Goal: Obtain resource: Acquire a specific non-purchased item like information or template

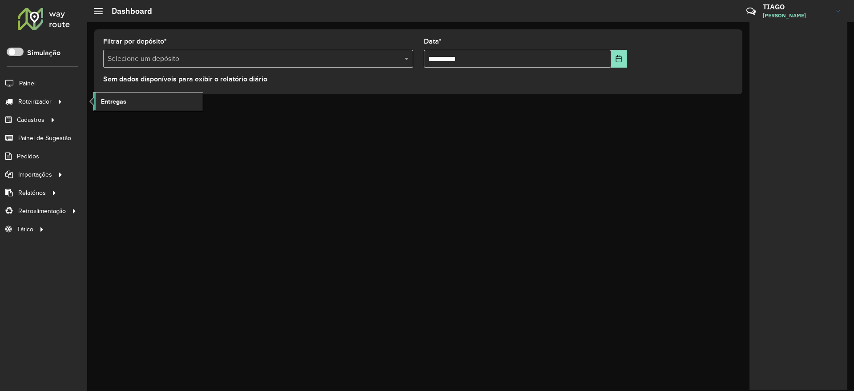
click at [122, 97] on span "Entregas" at bounding box center [113, 101] width 25 height 9
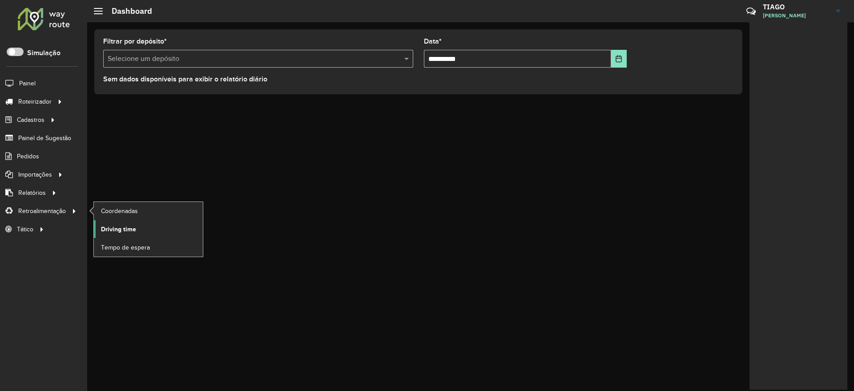
click at [112, 230] on span "Driving time" at bounding box center [118, 229] width 35 height 9
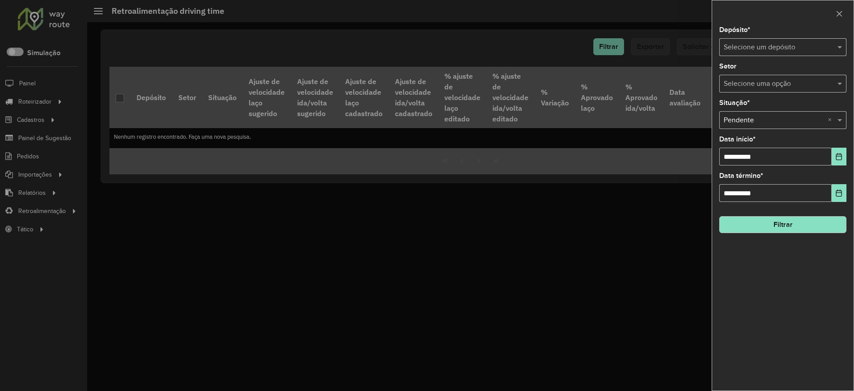
click at [749, 42] on input "text" at bounding box center [774, 47] width 101 height 11
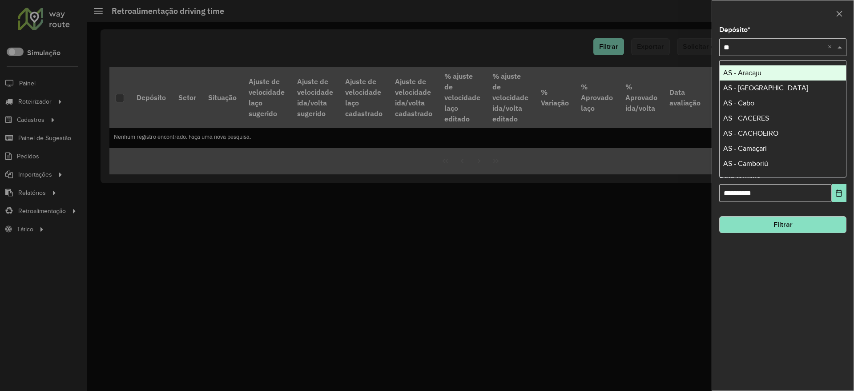
type input "***"
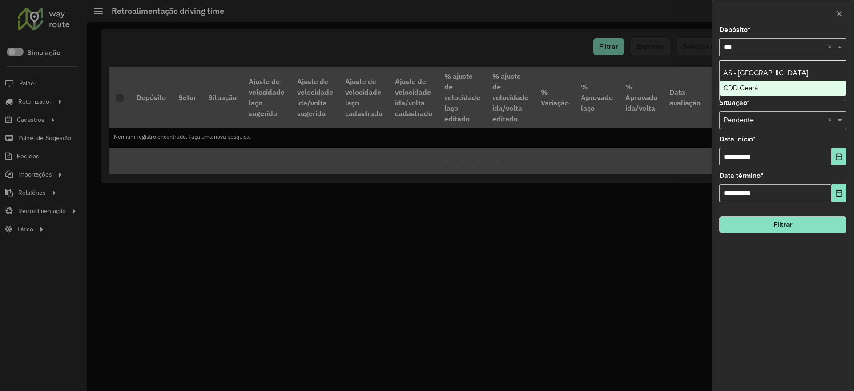
click at [756, 83] on div "CDD Ceará" at bounding box center [783, 88] width 126 height 15
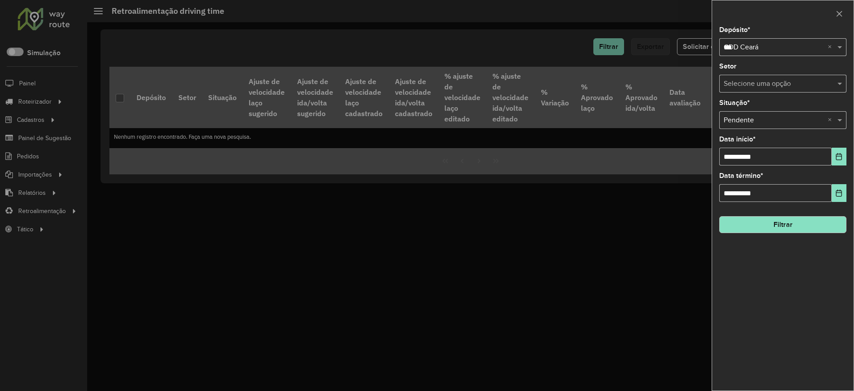
click at [788, 225] on button "Filtrar" at bounding box center [782, 224] width 127 height 17
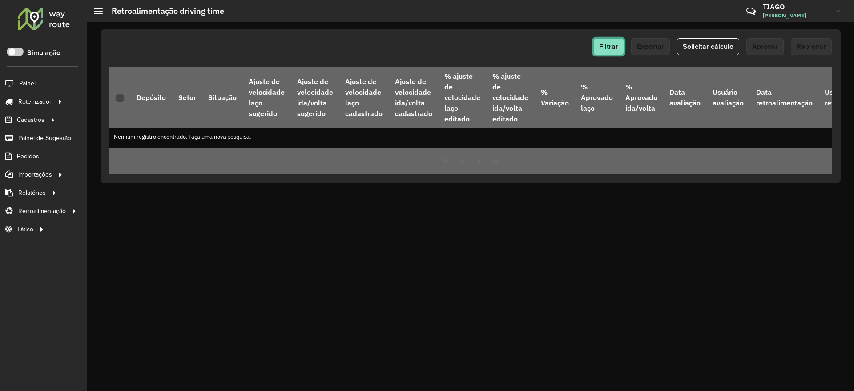
click at [610, 48] on span "Filtrar" at bounding box center [608, 47] width 19 height 8
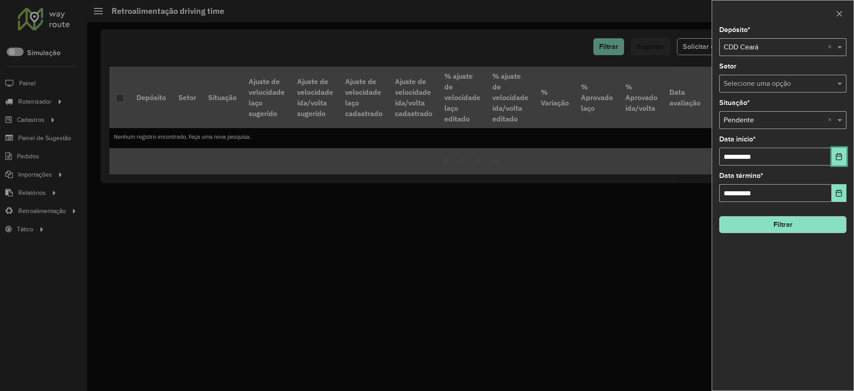
click at [836, 156] on icon "Choose Date" at bounding box center [839, 156] width 7 height 7
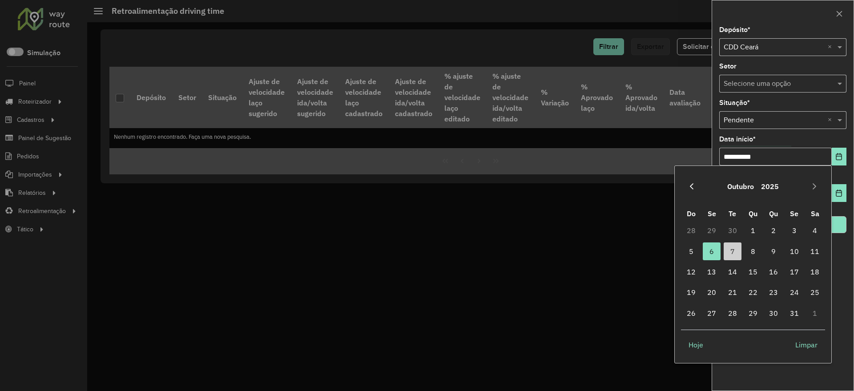
click at [690, 185] on icon "Previous Month" at bounding box center [691, 186] width 7 height 7
click at [713, 234] on span "1" at bounding box center [712, 231] width 18 height 18
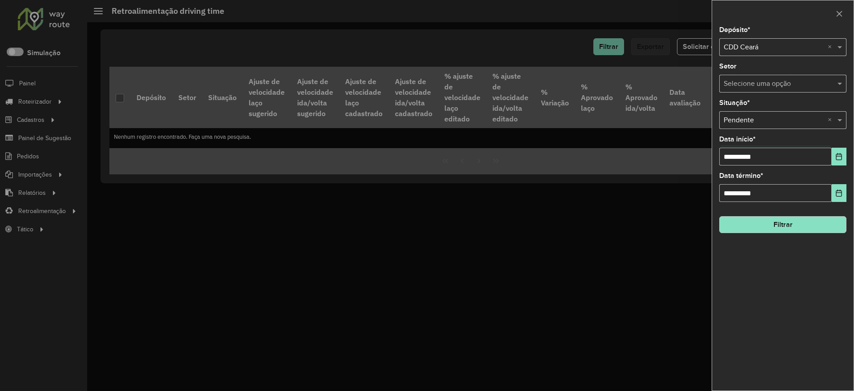
click at [814, 222] on button "Filtrar" at bounding box center [782, 224] width 127 height 17
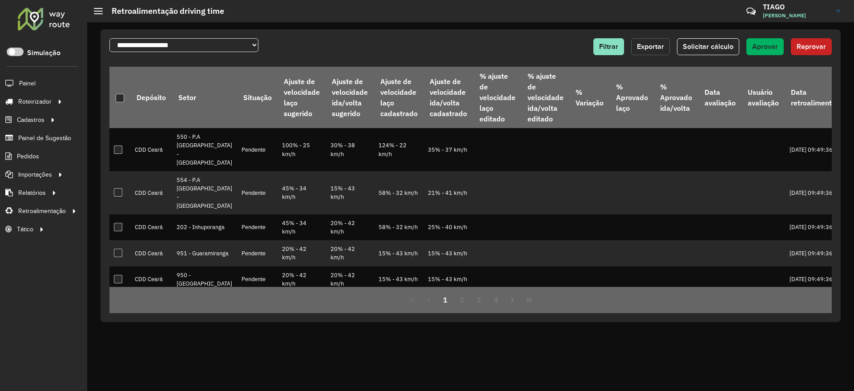
click at [660, 46] on span "Exportar" at bounding box center [650, 47] width 27 height 8
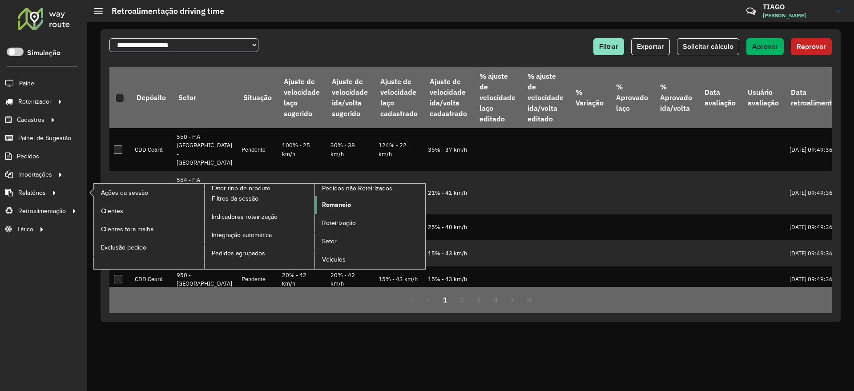
click at [336, 206] on span "Romaneio" at bounding box center [336, 204] width 29 height 9
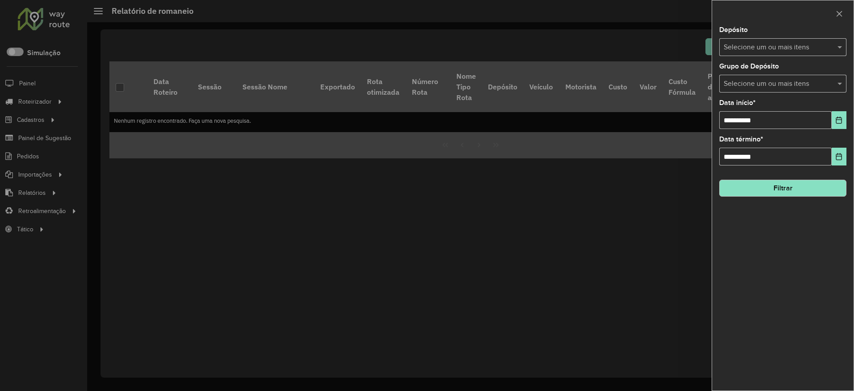
click at [742, 40] on div "Selecione um ou mais itens" at bounding box center [782, 47] width 127 height 18
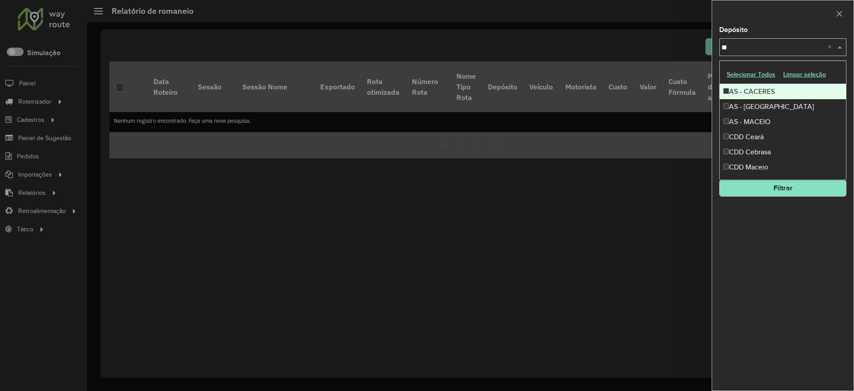
type input "***"
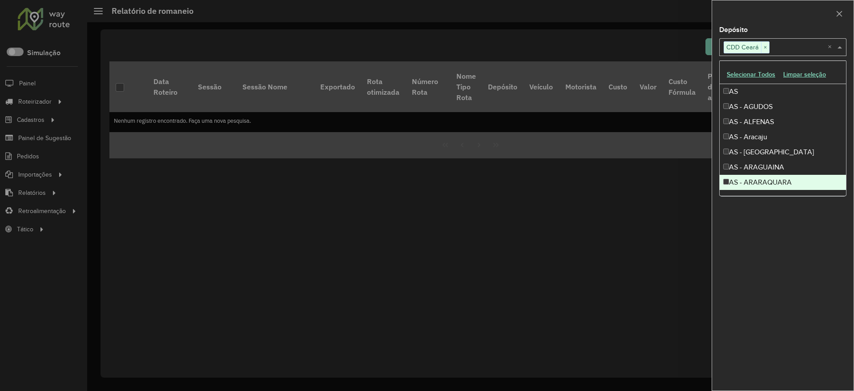
click at [774, 224] on div "**********" at bounding box center [782, 209] width 141 height 364
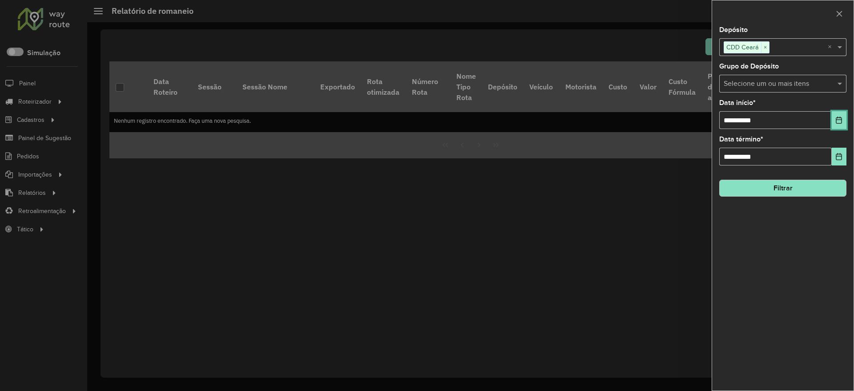
click at [845, 117] on button "Choose Date" at bounding box center [839, 120] width 15 height 18
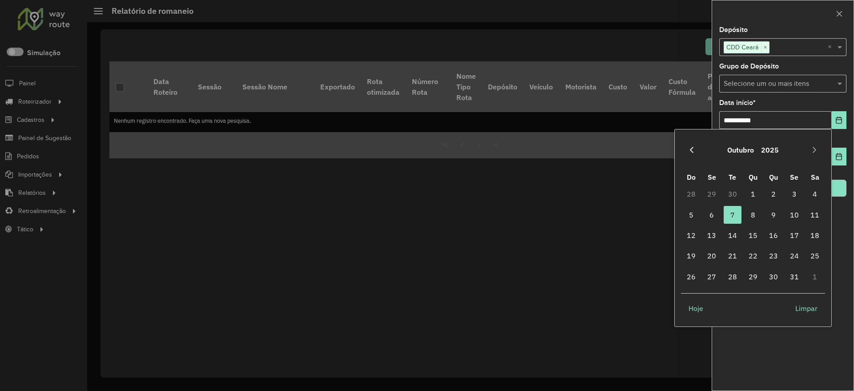
click at [693, 149] on icon "Previous Month" at bounding box center [691, 149] width 7 height 7
click at [710, 193] on span "1" at bounding box center [712, 194] width 18 height 18
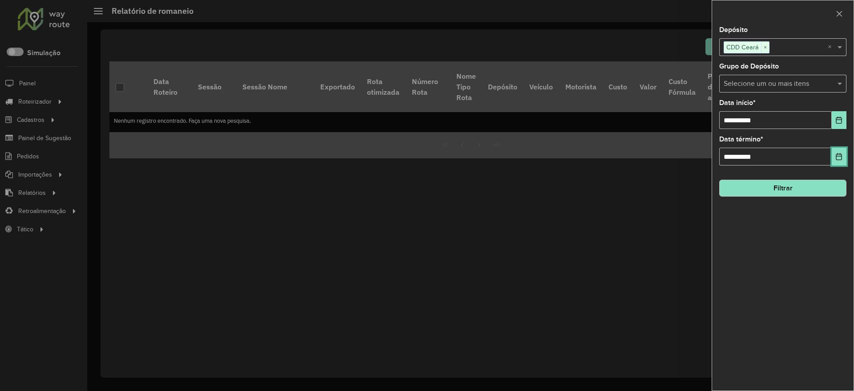
click at [843, 158] on icon "Choose Date" at bounding box center [839, 156] width 7 height 7
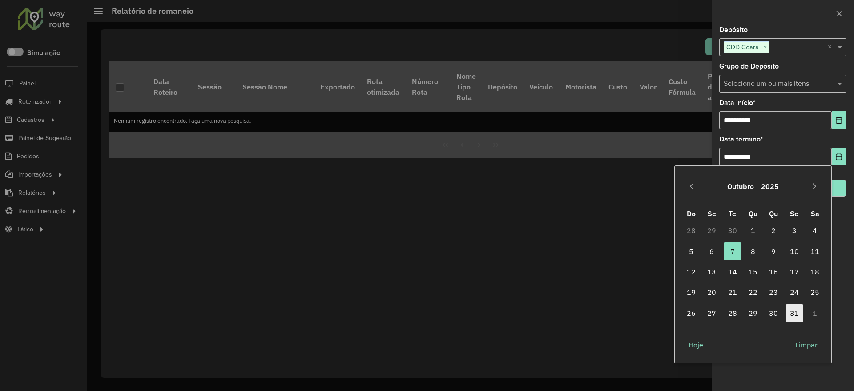
click at [794, 315] on span "31" at bounding box center [795, 313] width 18 height 18
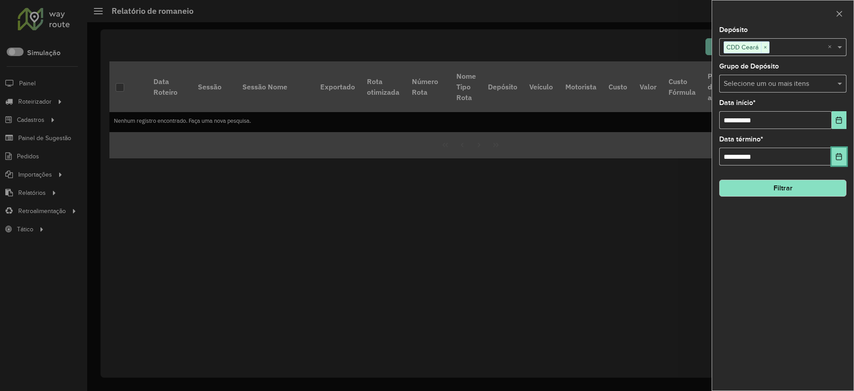
click at [842, 152] on button "Choose Date" at bounding box center [839, 157] width 15 height 18
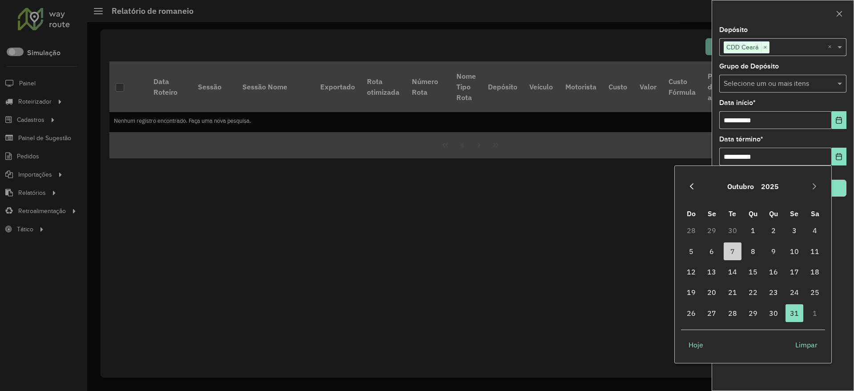
click at [690, 184] on icon "Previous Month" at bounding box center [691, 186] width 7 height 7
click at [731, 314] on span "30" at bounding box center [733, 313] width 18 height 18
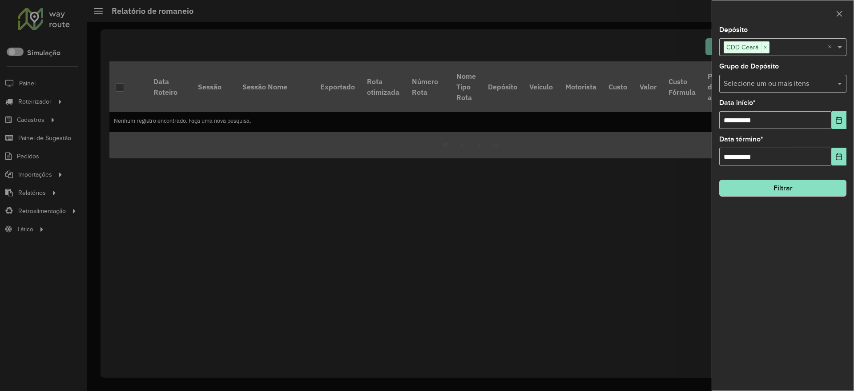
click at [791, 184] on button "Filtrar" at bounding box center [782, 188] width 127 height 17
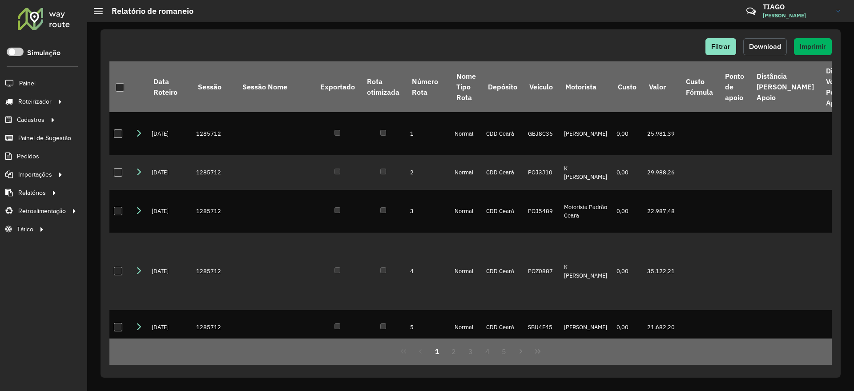
click at [764, 47] on span "Download" at bounding box center [765, 47] width 32 height 8
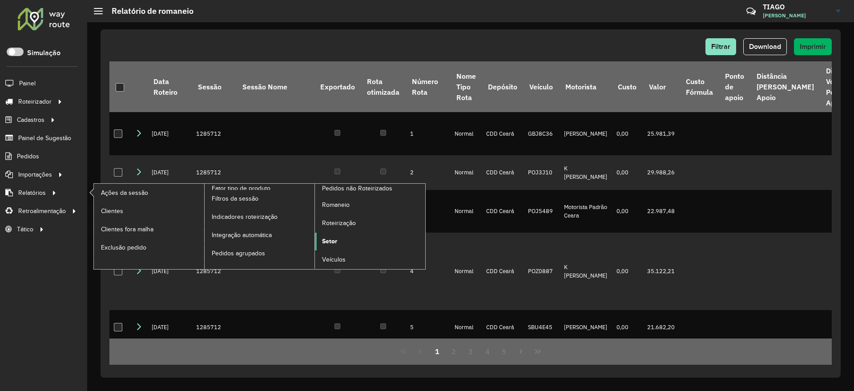
click at [333, 242] on span "Setor" at bounding box center [329, 241] width 15 height 9
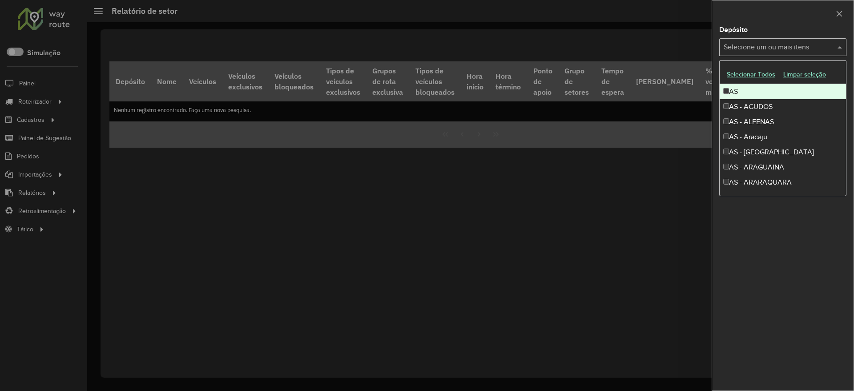
click at [751, 44] on input "text" at bounding box center [779, 47] width 114 height 11
type input "***"
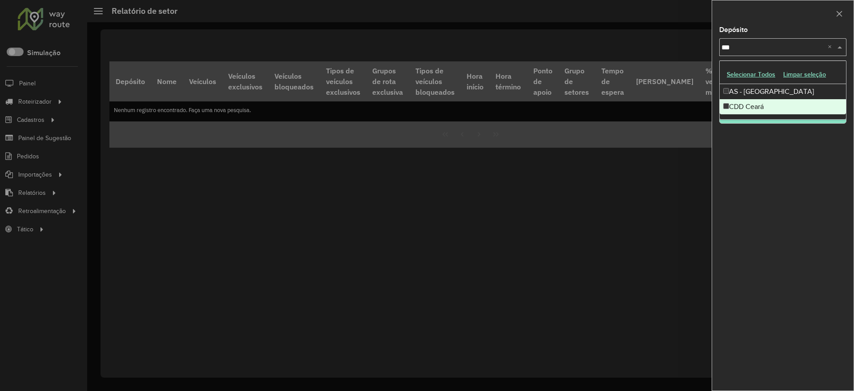
click at [743, 106] on div "CDD Ceará" at bounding box center [783, 106] width 126 height 15
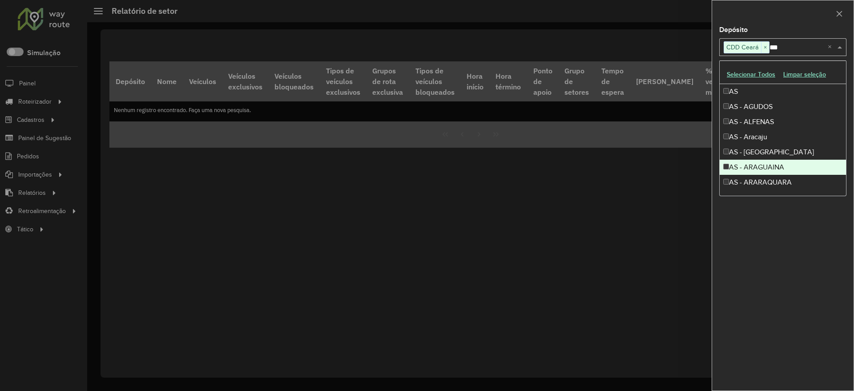
click at [802, 295] on div "Depósito Selecione um ou mais itens CDD Ceará × *** × Grupo de Depósito Selecio…" at bounding box center [782, 209] width 141 height 364
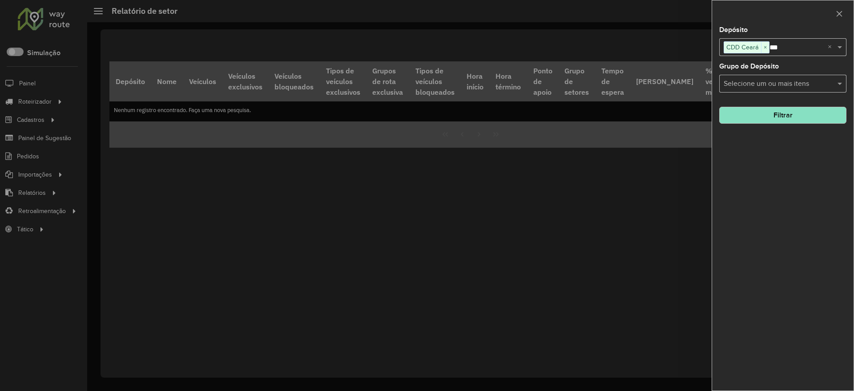
click at [799, 119] on button "Filtrar" at bounding box center [782, 115] width 127 height 17
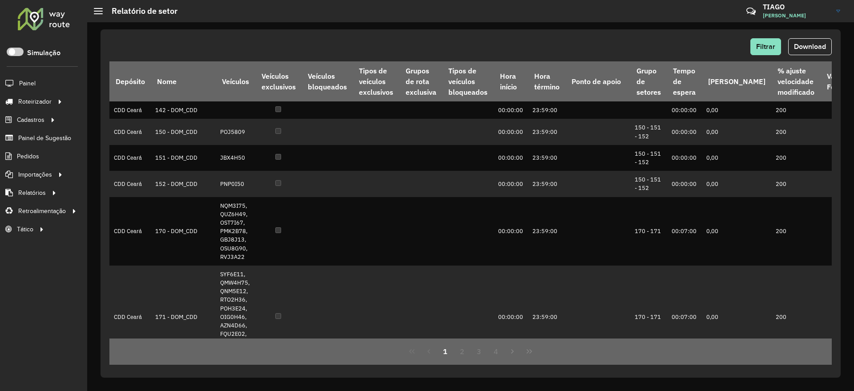
click at [815, 36] on div "Filtrar Download Depósito Nome Veículos Veículos exclusivos Veículos bloqueados…" at bounding box center [471, 203] width 740 height 348
click at [807, 48] on span "Download" at bounding box center [810, 47] width 32 height 8
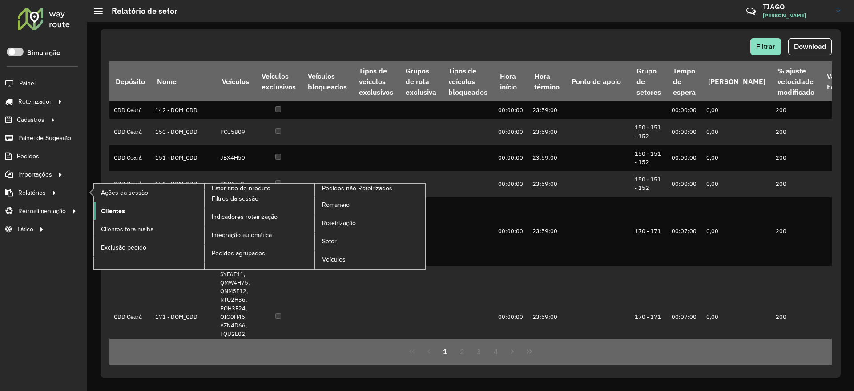
click at [115, 209] on span "Clientes" at bounding box center [113, 210] width 24 height 9
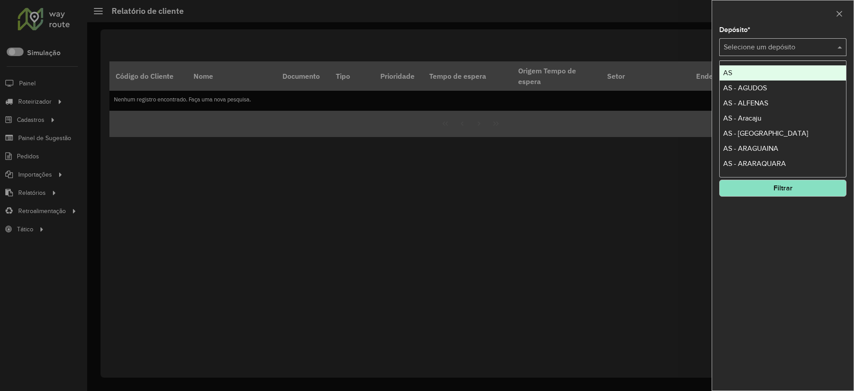
click at [742, 53] on div "Selecione um depósito" at bounding box center [782, 47] width 127 height 18
type input "***"
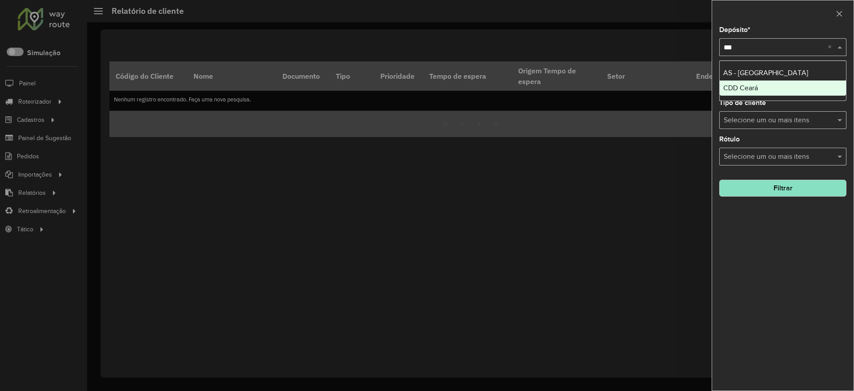
click at [772, 92] on div "CDD Ceará" at bounding box center [783, 88] width 126 height 15
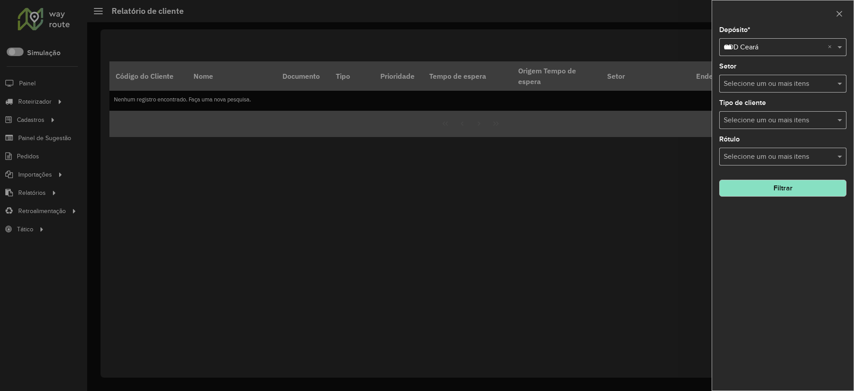
click at [787, 190] on button "Filtrar" at bounding box center [782, 188] width 127 height 17
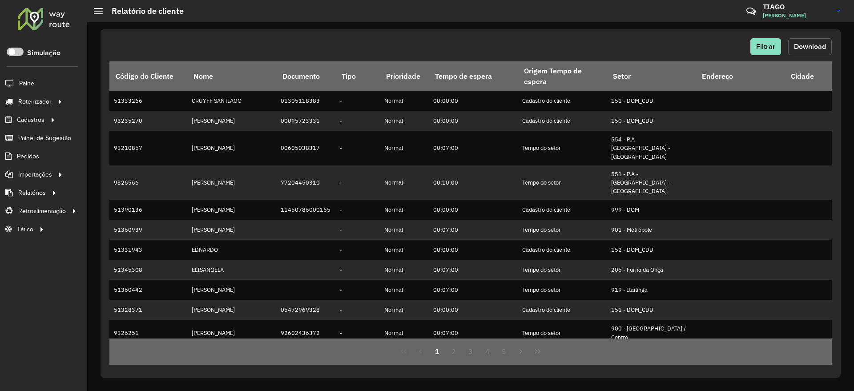
click at [811, 46] on span "Download" at bounding box center [810, 47] width 32 height 8
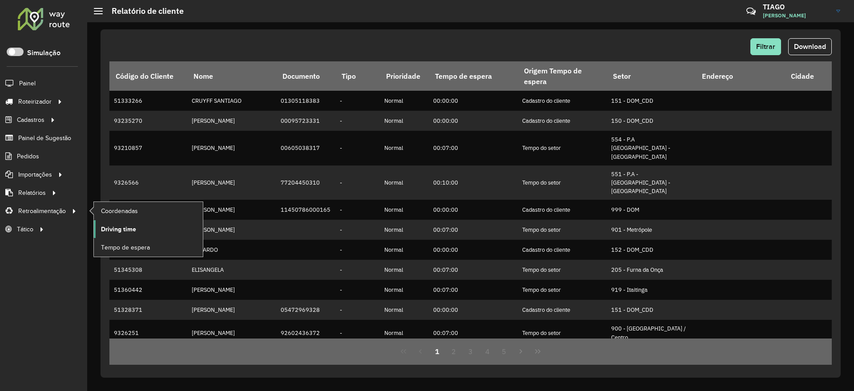
click at [121, 228] on span "Driving time" at bounding box center [118, 229] width 35 height 9
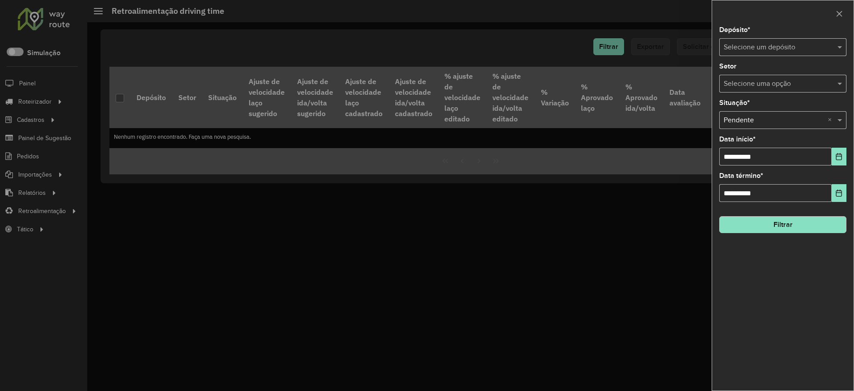
click at [775, 45] on input "text" at bounding box center [774, 47] width 101 height 11
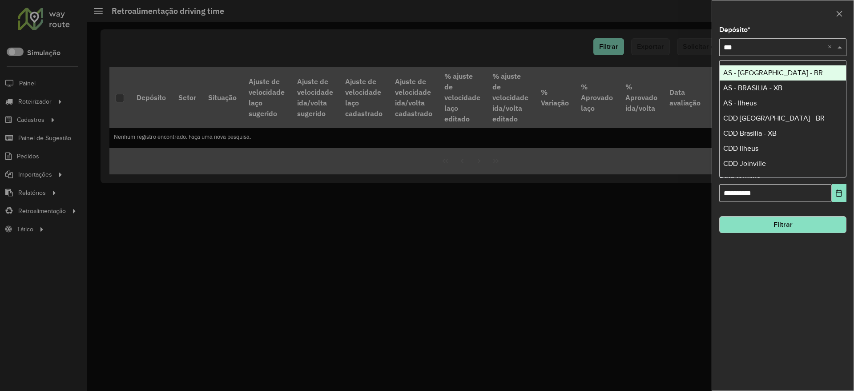
type input "****"
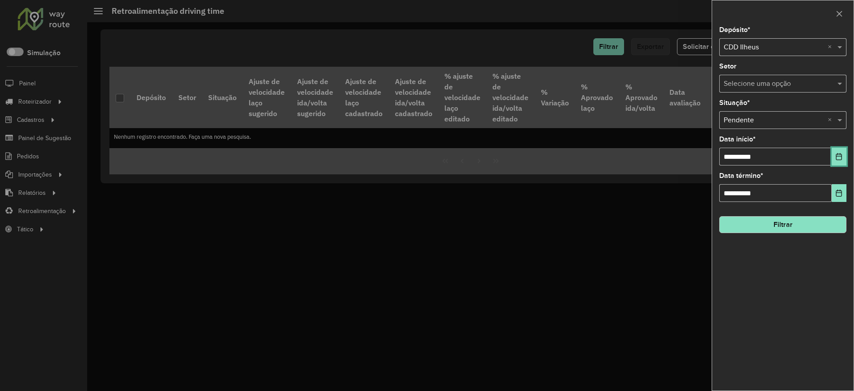
click at [839, 161] on button "Choose Date" at bounding box center [839, 157] width 15 height 18
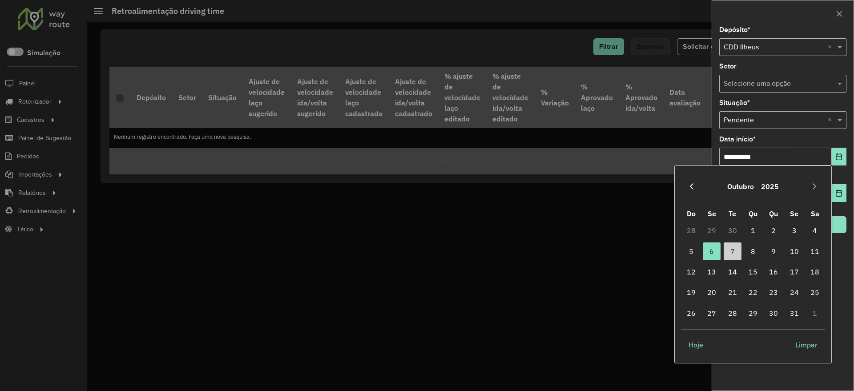
click at [692, 182] on button "Previous Month" at bounding box center [692, 186] width 14 height 14
click at [714, 233] on span "1" at bounding box center [712, 231] width 18 height 18
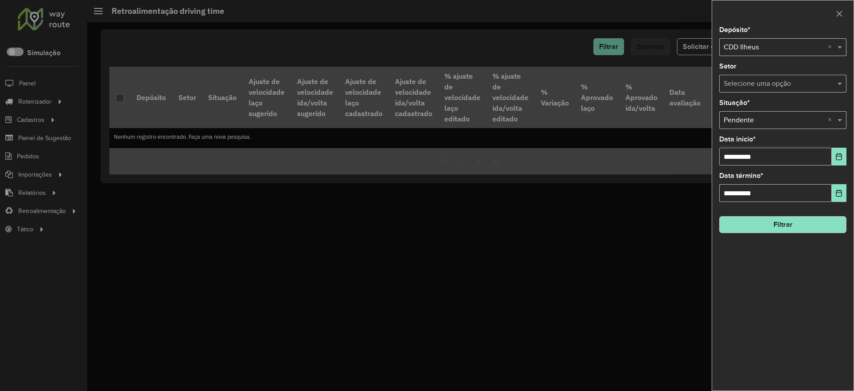
click at [808, 229] on button "Filtrar" at bounding box center [782, 224] width 127 height 17
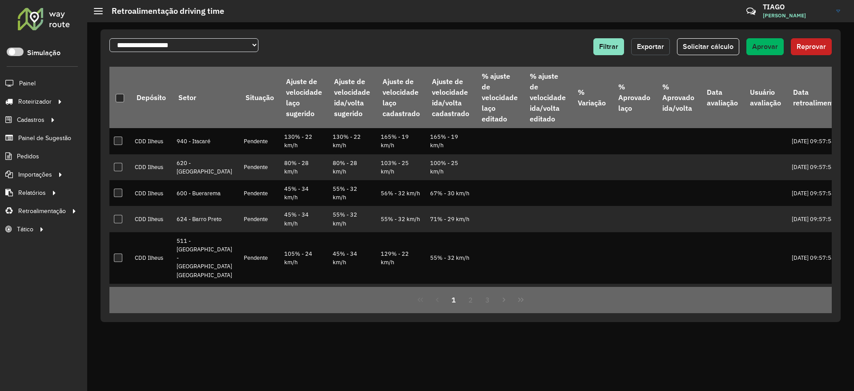
click at [653, 46] on span "Exportar" at bounding box center [650, 47] width 27 height 8
click at [230, 347] on div "**********" at bounding box center [470, 206] width 767 height 369
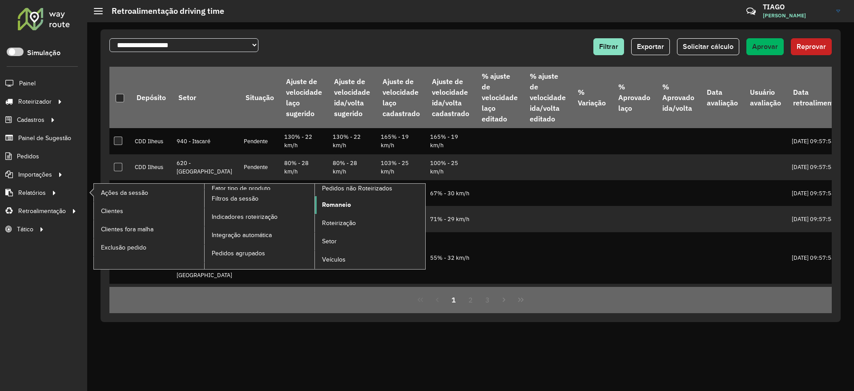
click at [331, 201] on span "Romaneio" at bounding box center [336, 204] width 29 height 9
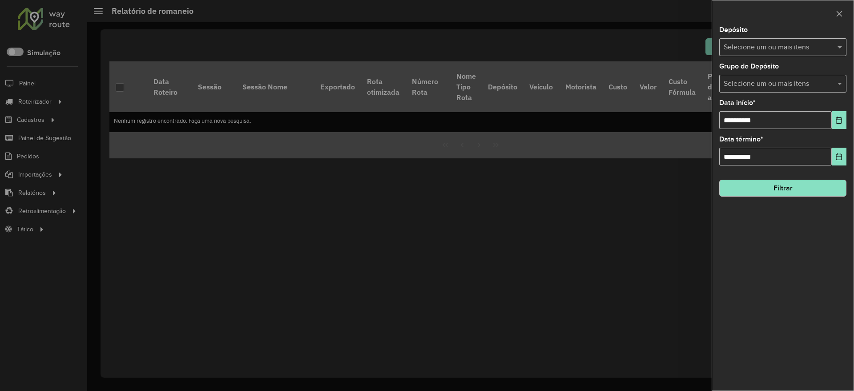
click at [772, 40] on div "Selecione um ou mais itens" at bounding box center [782, 47] width 127 height 18
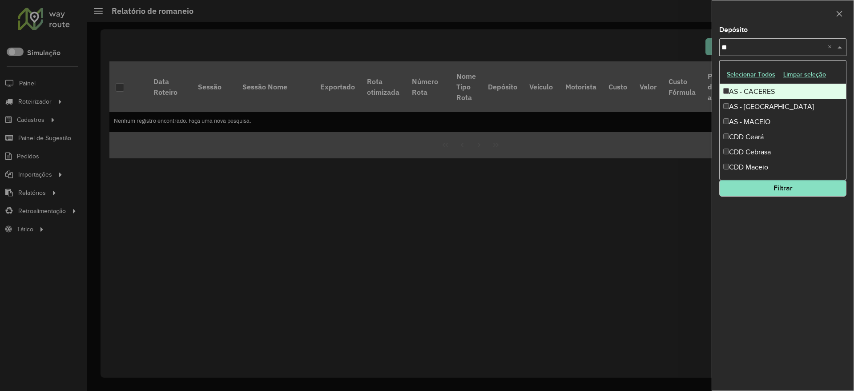
type input "***"
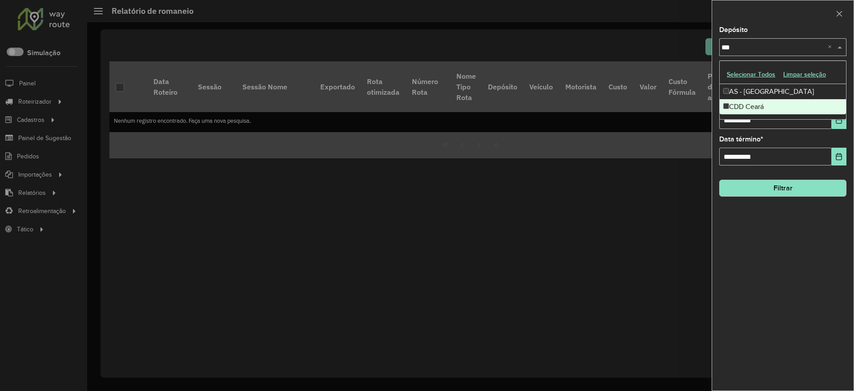
click at [757, 107] on div "CDD Ceará" at bounding box center [783, 106] width 126 height 15
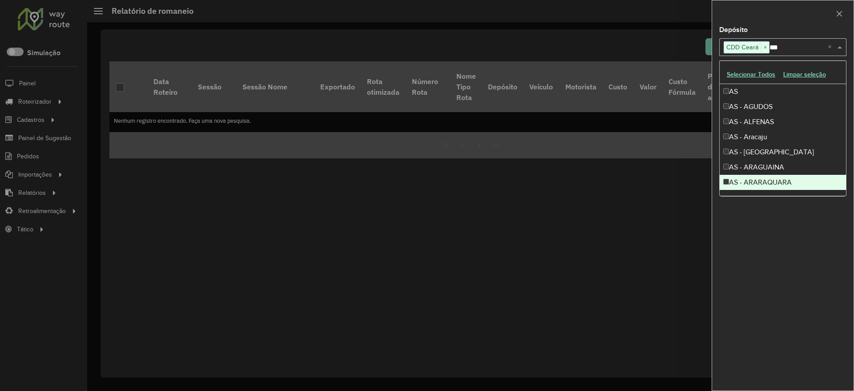
click at [798, 258] on div "**********" at bounding box center [782, 209] width 141 height 364
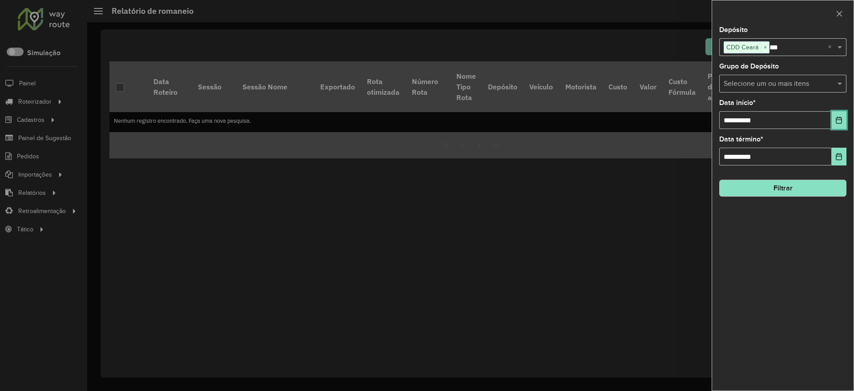
click at [837, 117] on icon "Choose Date" at bounding box center [839, 120] width 7 height 7
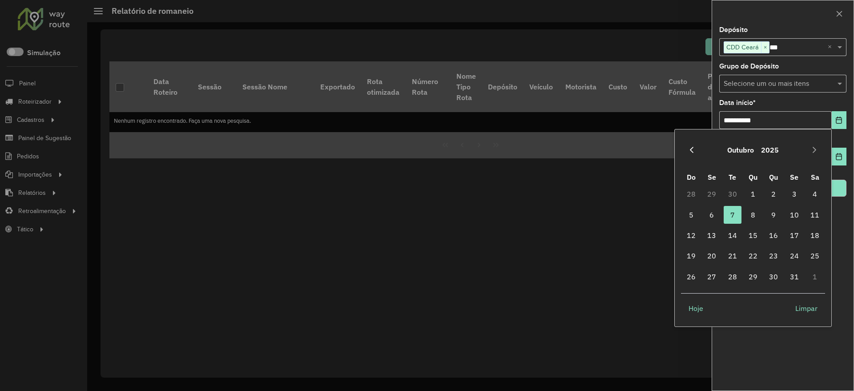
click at [692, 150] on icon "Previous Month" at bounding box center [691, 149] width 7 height 7
click at [713, 193] on span "1" at bounding box center [712, 194] width 18 height 18
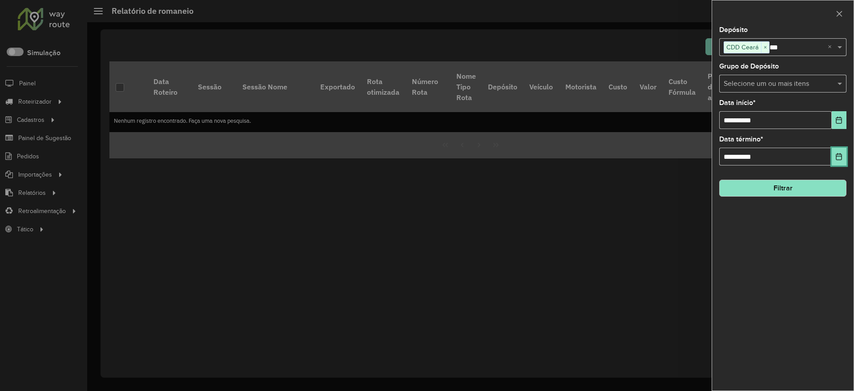
click at [840, 156] on icon "Choose Date" at bounding box center [839, 156] width 6 height 7
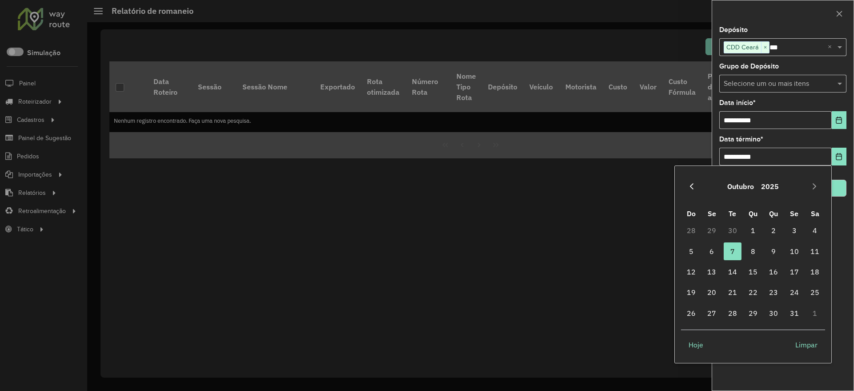
click at [691, 188] on icon "Previous Month" at bounding box center [691, 186] width 7 height 7
click at [731, 313] on span "30" at bounding box center [733, 313] width 18 height 18
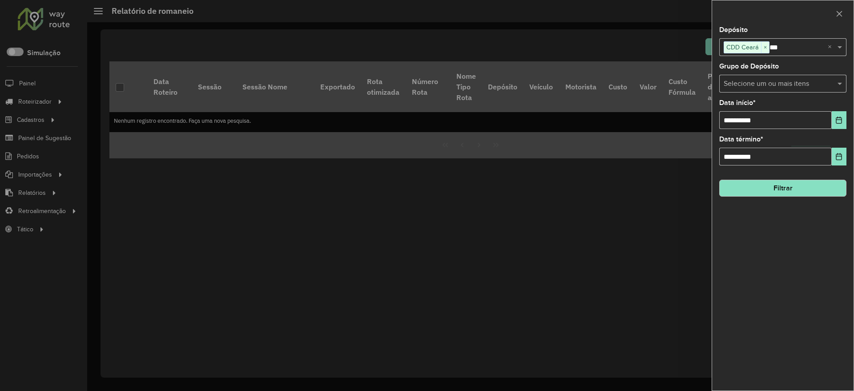
click at [789, 185] on button "Filtrar" at bounding box center [782, 188] width 127 height 17
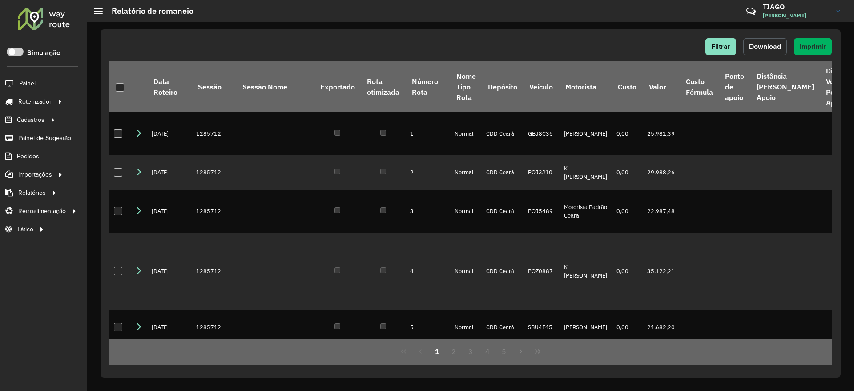
click at [765, 50] on button "Download" at bounding box center [765, 46] width 44 height 17
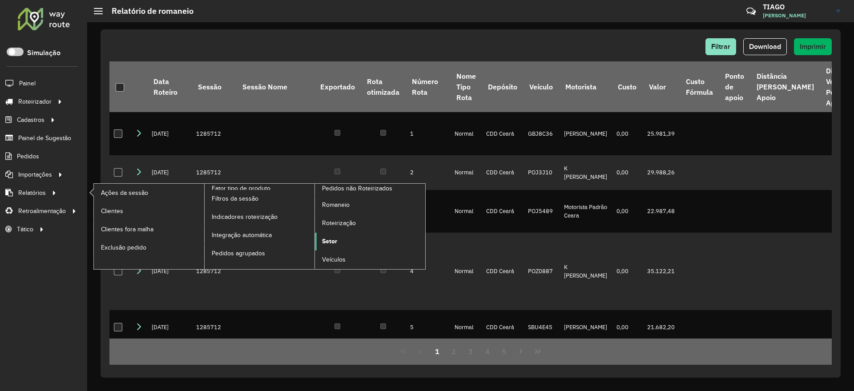
click at [330, 239] on span "Setor" at bounding box center [329, 241] width 15 height 9
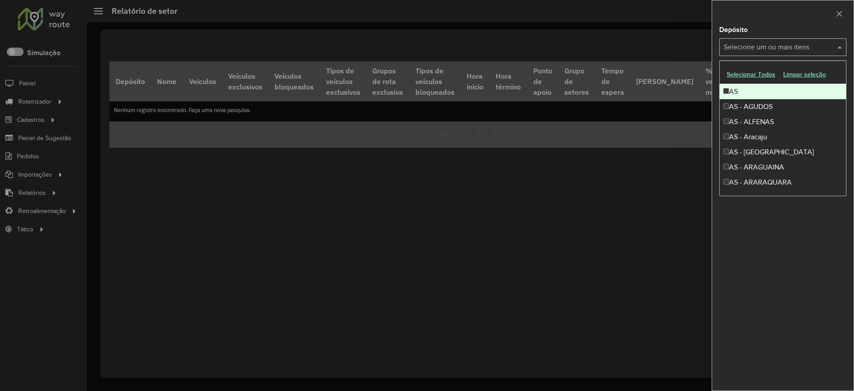
click at [791, 48] on input "text" at bounding box center [779, 47] width 114 height 11
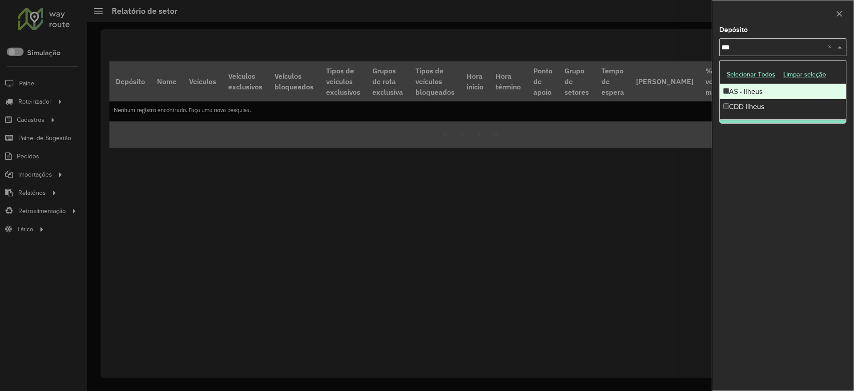
type input "****"
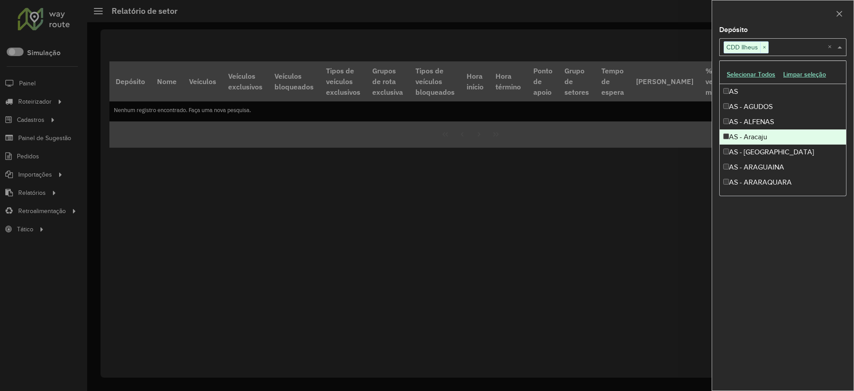
click at [784, 275] on div "Depósito Selecione um ou mais itens CDD Ilheus × × Grupo de Depósito Selecione …" at bounding box center [782, 209] width 141 height 364
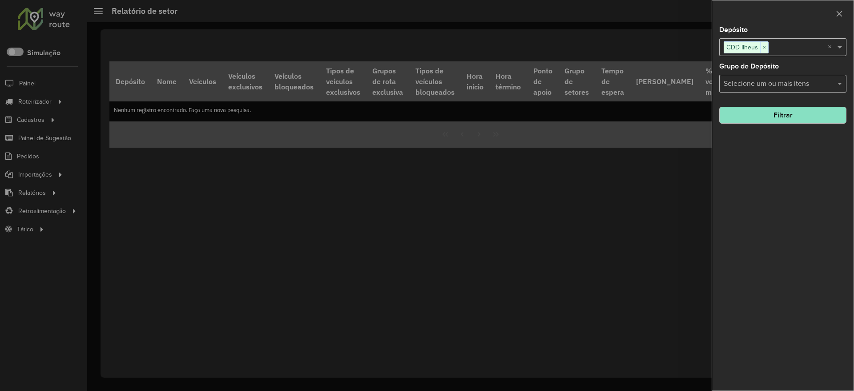
click at [778, 115] on button "Filtrar" at bounding box center [782, 115] width 127 height 17
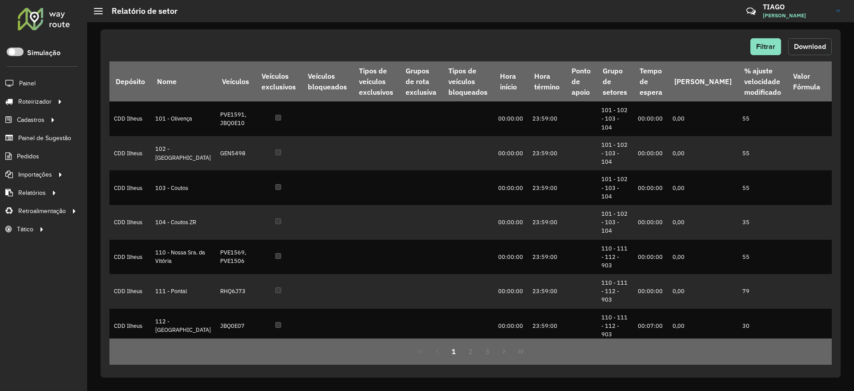
click at [820, 46] on span "Download" at bounding box center [810, 47] width 32 height 8
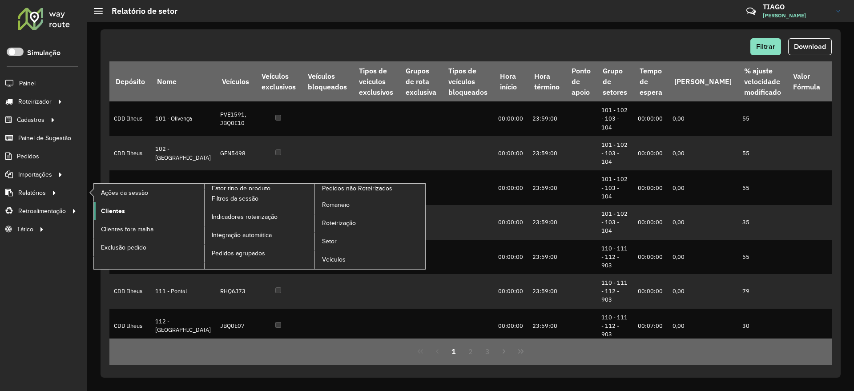
click at [120, 209] on span "Clientes" at bounding box center [113, 210] width 24 height 9
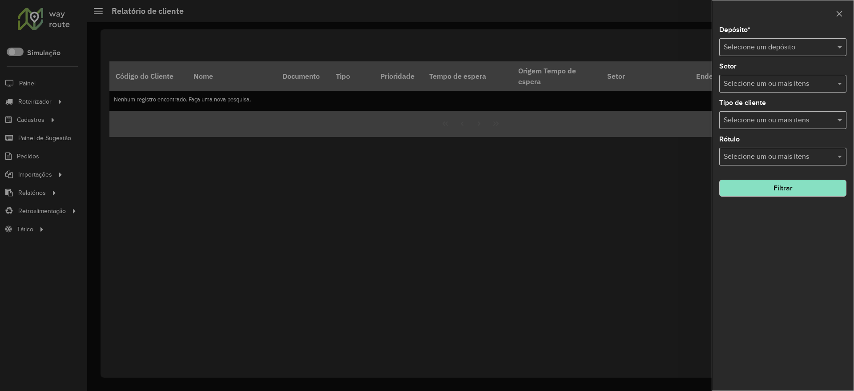
click at [773, 45] on input "text" at bounding box center [774, 47] width 101 height 11
type input "****"
click at [784, 184] on button "Filtrar" at bounding box center [782, 188] width 127 height 17
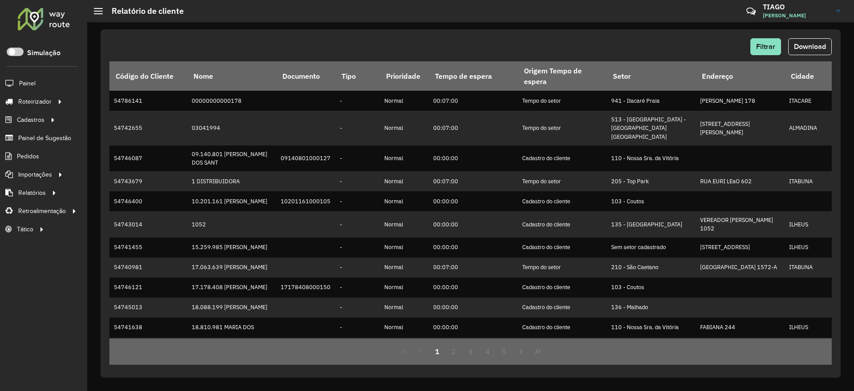
click at [812, 49] on span "Download" at bounding box center [810, 47] width 32 height 8
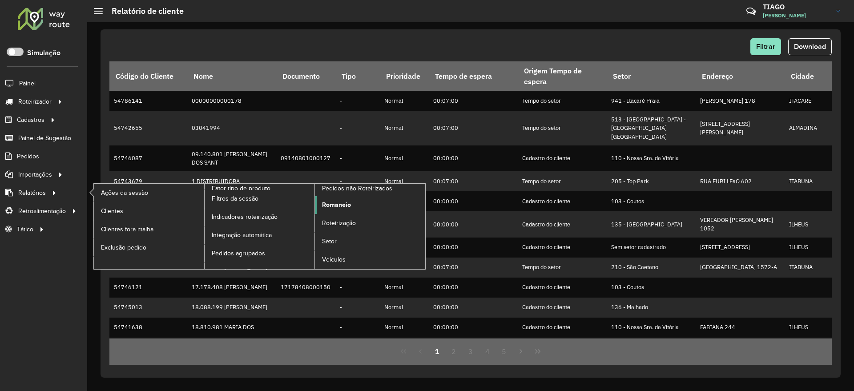
click at [333, 206] on span "Romaneio" at bounding box center [336, 204] width 29 height 9
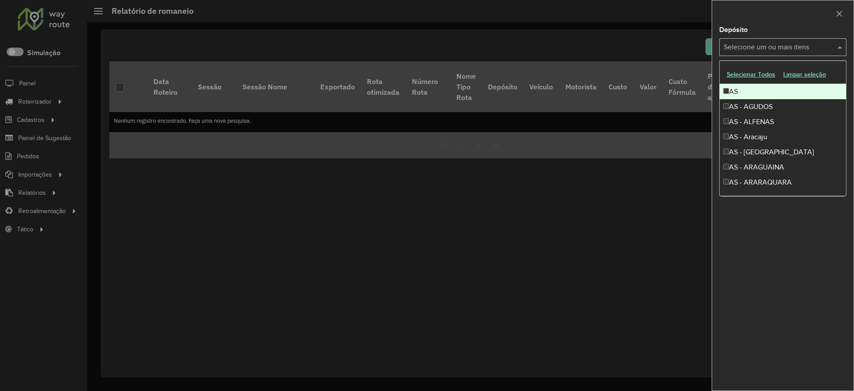
click at [747, 44] on input "text" at bounding box center [779, 47] width 114 height 11
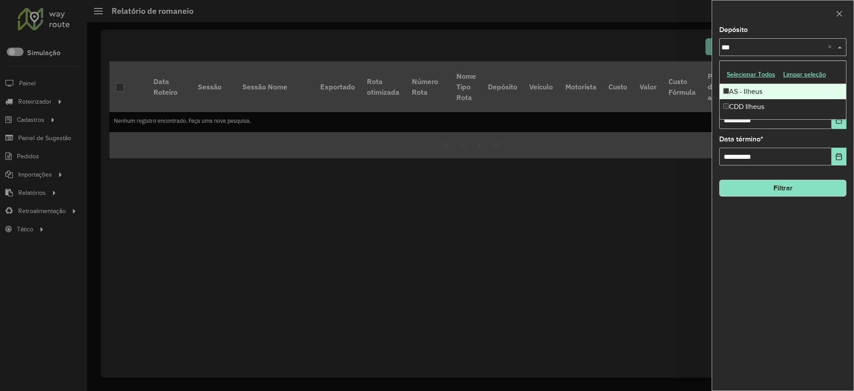
type input "****"
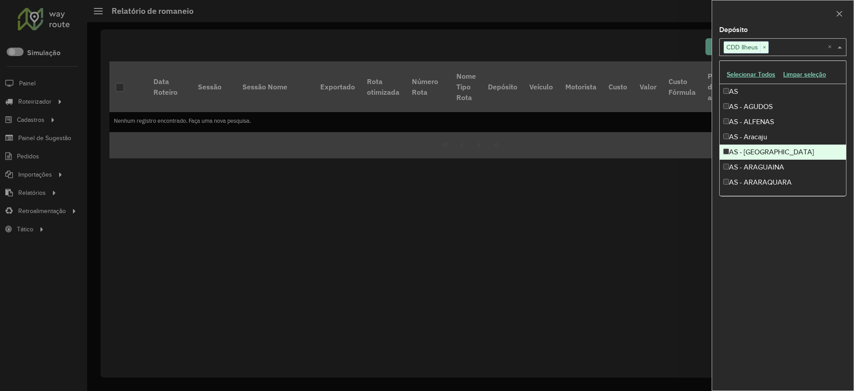
click at [813, 286] on div "**********" at bounding box center [782, 209] width 141 height 364
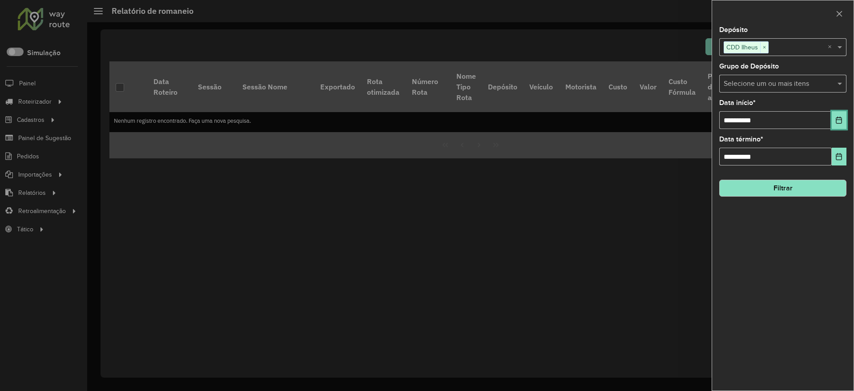
click at [843, 115] on button "Choose Date" at bounding box center [839, 120] width 15 height 18
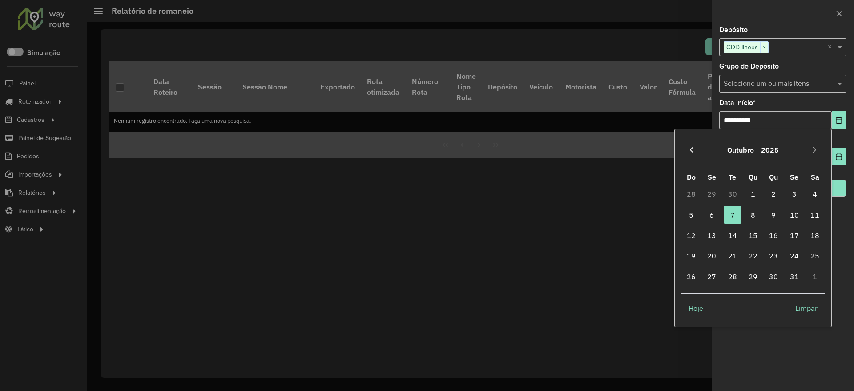
click at [689, 149] on icon "Previous Month" at bounding box center [691, 149] width 7 height 7
click at [715, 197] on span "1" at bounding box center [712, 194] width 18 height 18
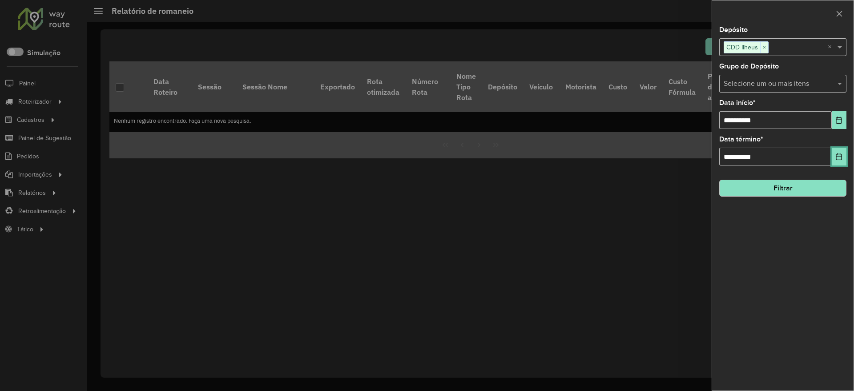
click at [836, 154] on icon "Choose Date" at bounding box center [839, 156] width 6 height 7
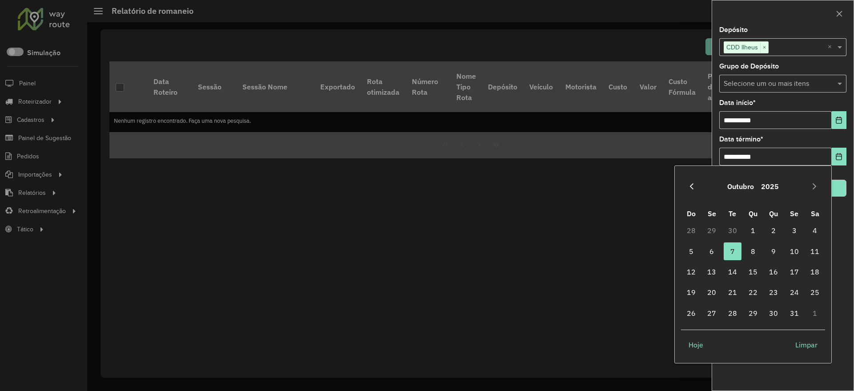
click at [697, 188] on button "Previous Month" at bounding box center [692, 186] width 14 height 14
click at [734, 313] on span "30" at bounding box center [733, 313] width 18 height 18
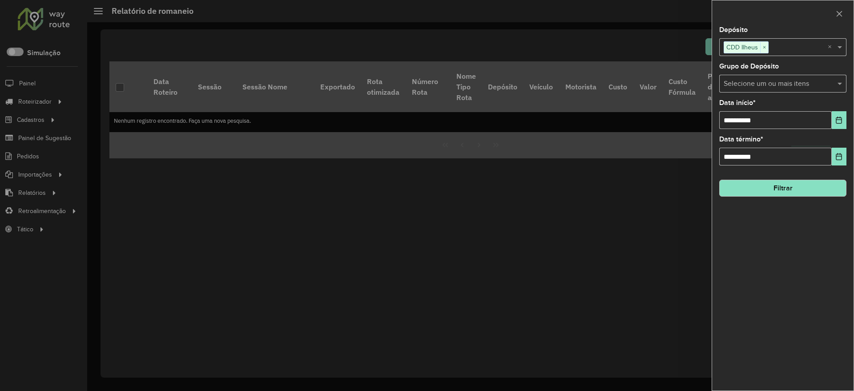
click at [779, 190] on button "Filtrar" at bounding box center [782, 188] width 127 height 17
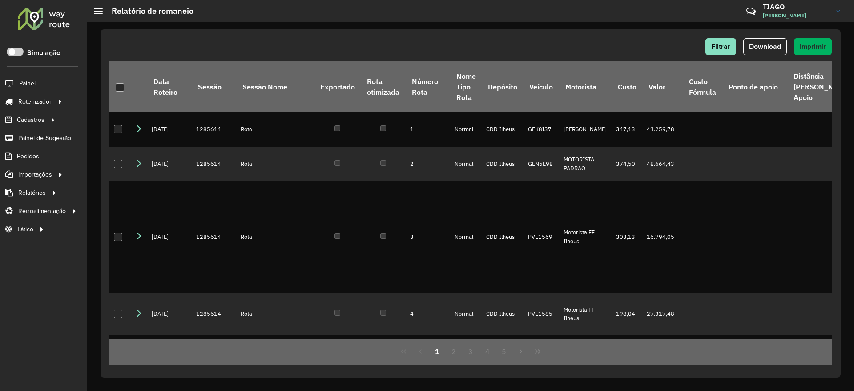
click at [568, 43] on div "Filtrar Download Imprimir" at bounding box center [470, 46] width 723 height 17
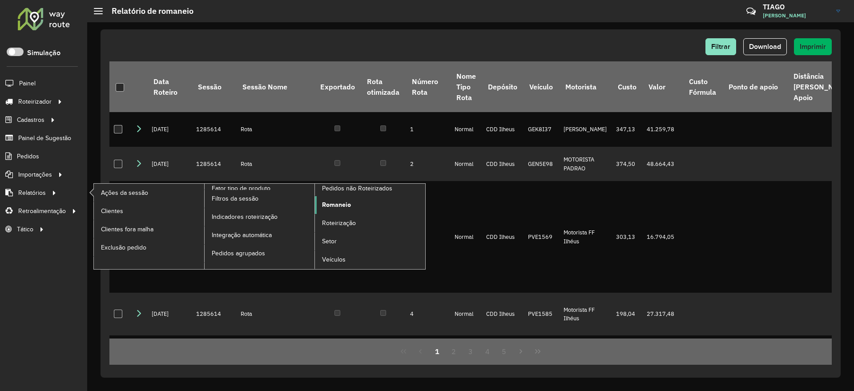
click at [353, 203] on link "Romaneio" at bounding box center [370, 205] width 110 height 18
click at [337, 200] on span "Romaneio" at bounding box center [336, 204] width 29 height 9
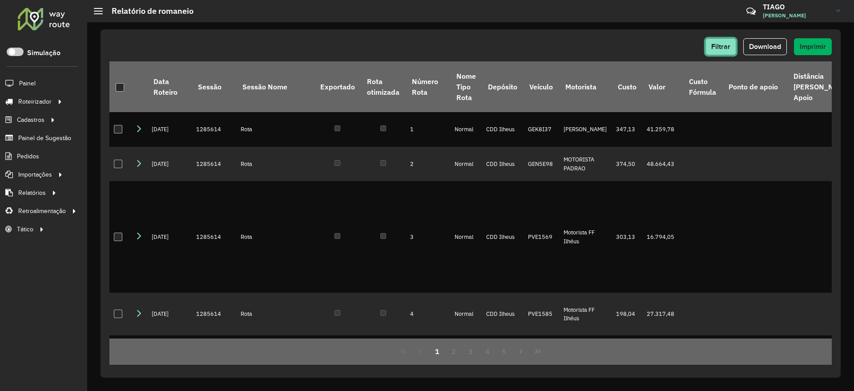
click at [723, 48] on span "Filtrar" at bounding box center [720, 47] width 19 height 8
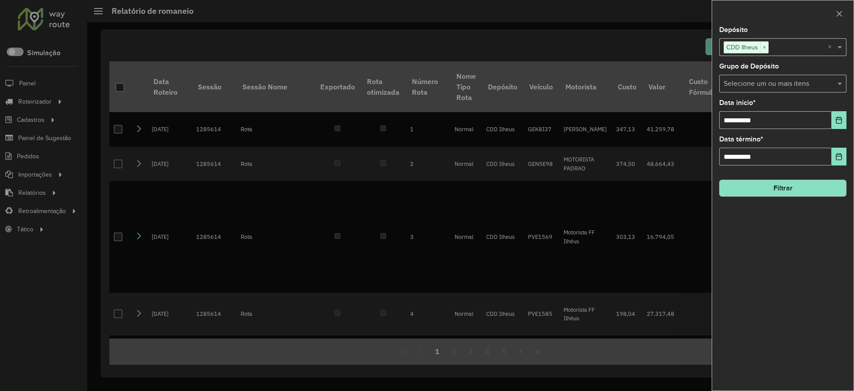
click at [795, 186] on button "Filtrar" at bounding box center [782, 188] width 127 height 17
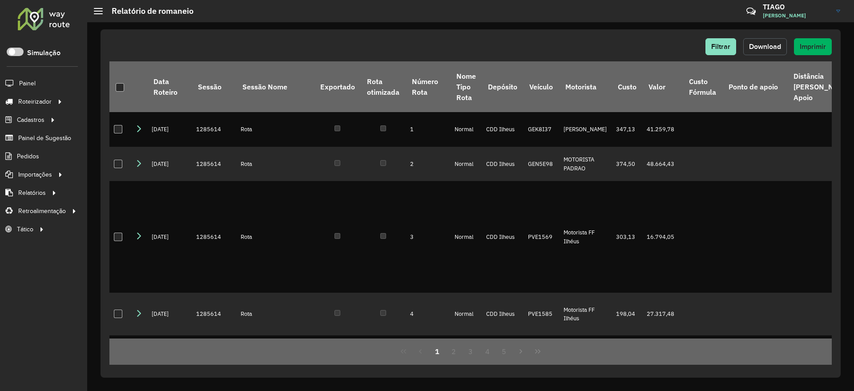
click at [767, 40] on button "Download" at bounding box center [765, 46] width 44 height 17
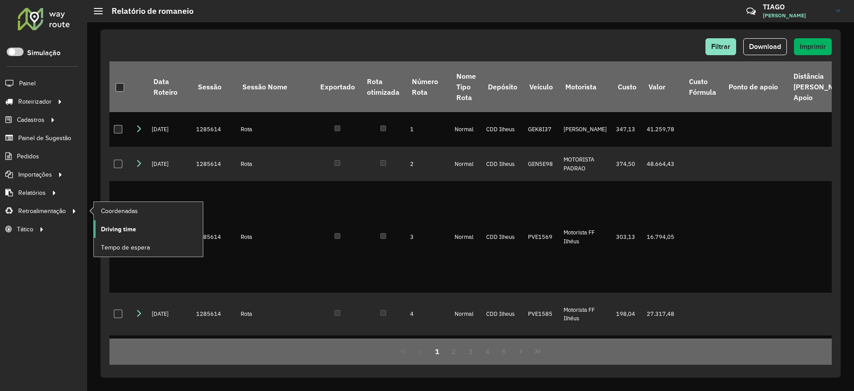
click at [135, 231] on span "Driving time" at bounding box center [118, 229] width 35 height 9
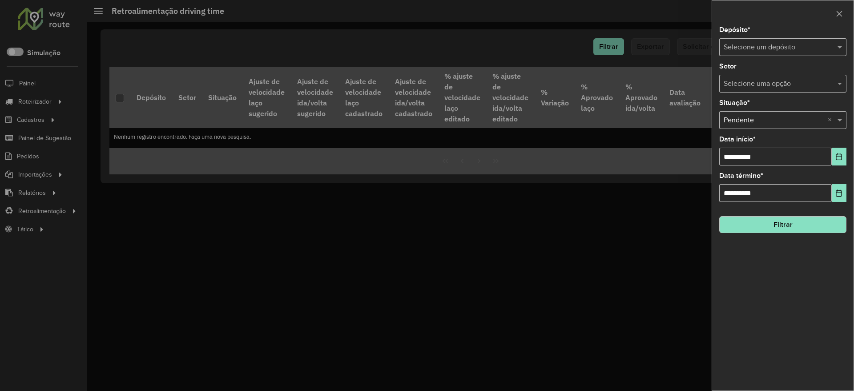
click at [740, 44] on input "text" at bounding box center [774, 47] width 101 height 11
type input "****"
click at [836, 157] on icon "Choose Date" at bounding box center [839, 156] width 7 height 7
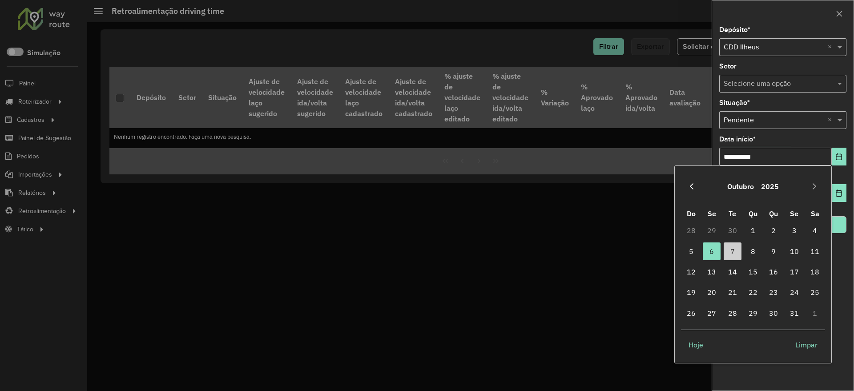
click at [689, 186] on icon "Previous Month" at bounding box center [691, 186] width 7 height 7
click at [714, 228] on span "1" at bounding box center [712, 231] width 18 height 18
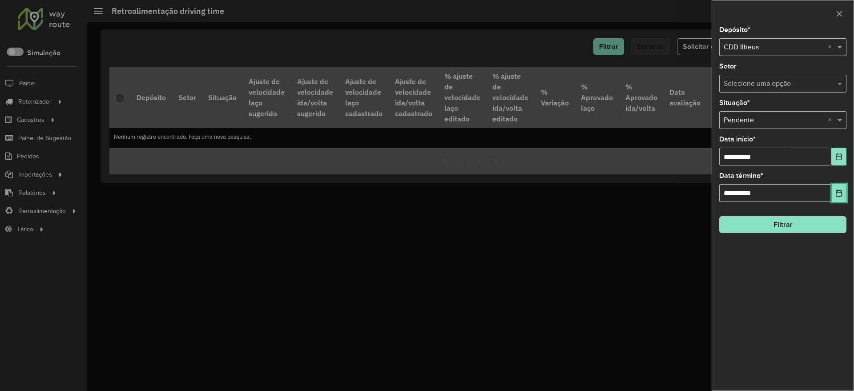
click at [839, 194] on icon "Choose Date" at bounding box center [839, 193] width 7 height 7
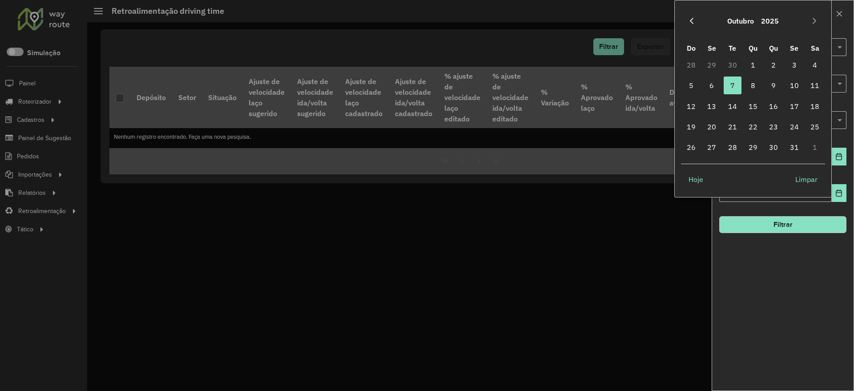
click at [692, 21] on icon "Previous Month" at bounding box center [691, 20] width 7 height 7
click at [736, 145] on span "30" at bounding box center [733, 147] width 18 height 18
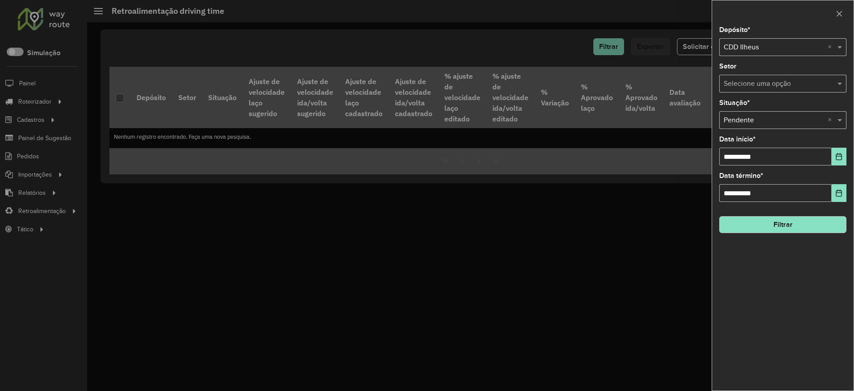
click at [786, 288] on div "**********" at bounding box center [782, 209] width 141 height 364
click at [787, 224] on button "Filtrar" at bounding box center [782, 224] width 127 height 17
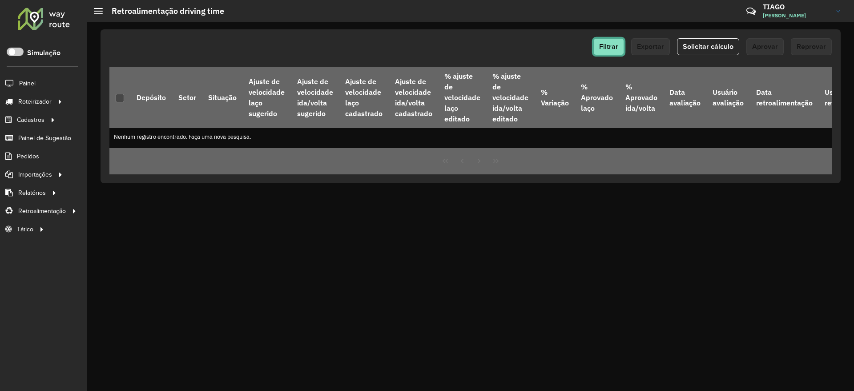
click at [610, 48] on span "Filtrar" at bounding box center [608, 47] width 19 height 8
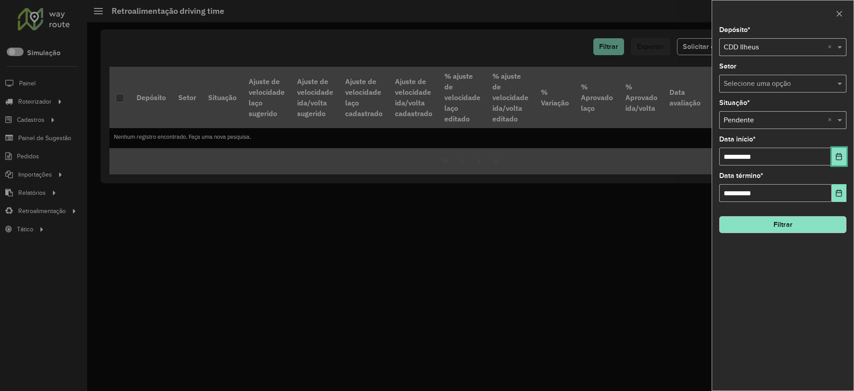
click at [841, 158] on icon "Choose Date" at bounding box center [839, 156] width 7 height 7
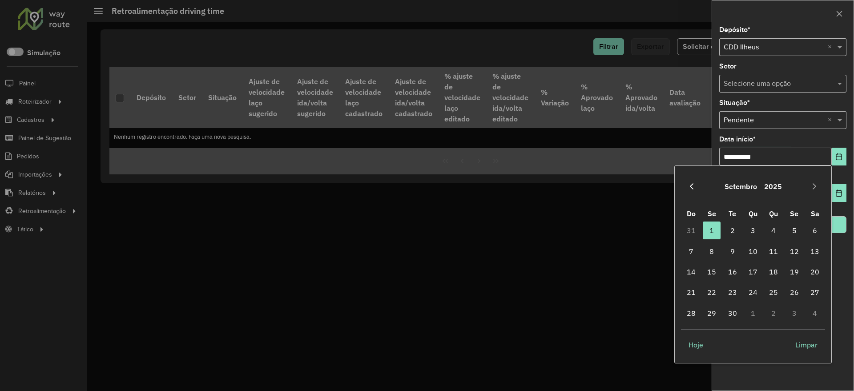
click at [691, 183] on icon "Previous Month" at bounding box center [691, 186] width 7 height 7
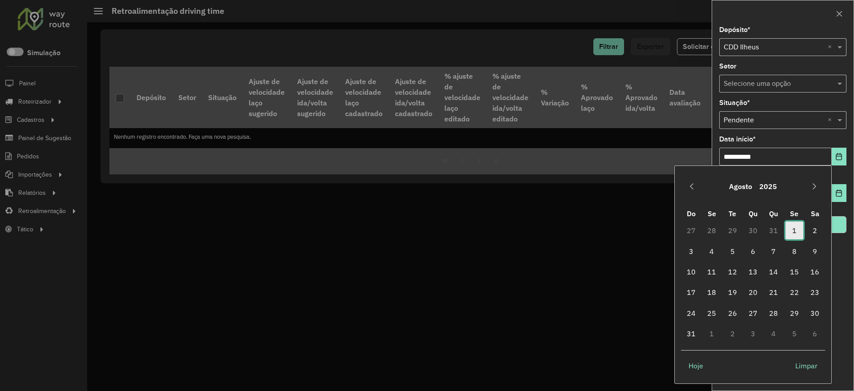
click at [793, 231] on span "1" at bounding box center [795, 231] width 18 height 18
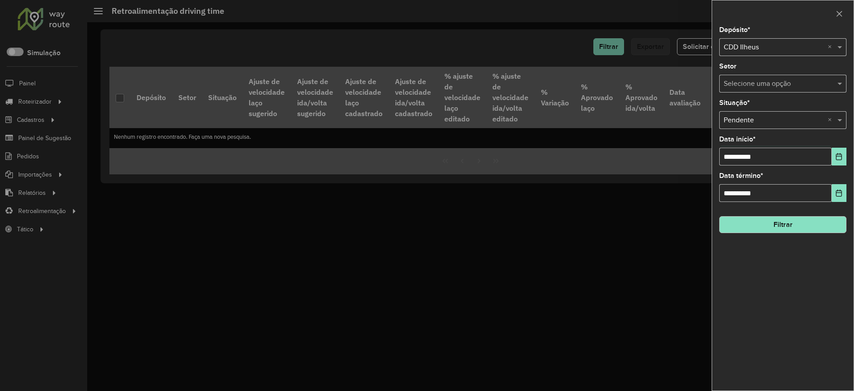
click at [807, 228] on button "Filtrar" at bounding box center [782, 224] width 127 height 17
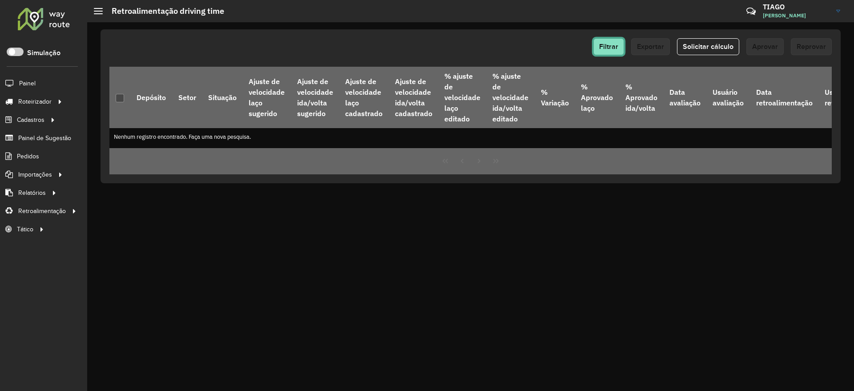
click at [609, 49] on span "Filtrar" at bounding box center [608, 47] width 19 height 8
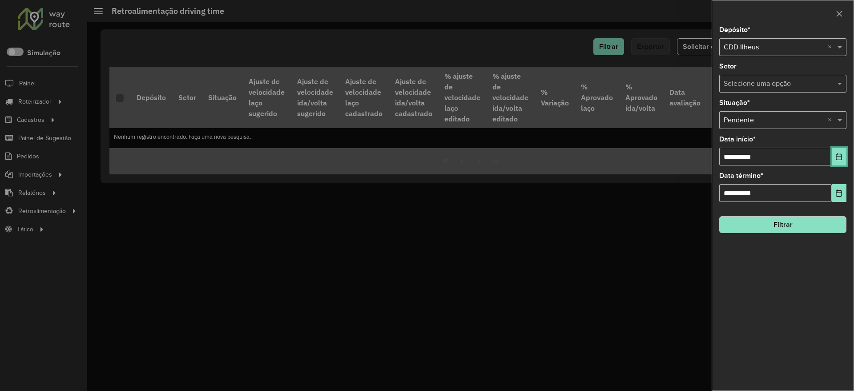
click at [837, 155] on icon "Choose Date" at bounding box center [839, 156] width 7 height 7
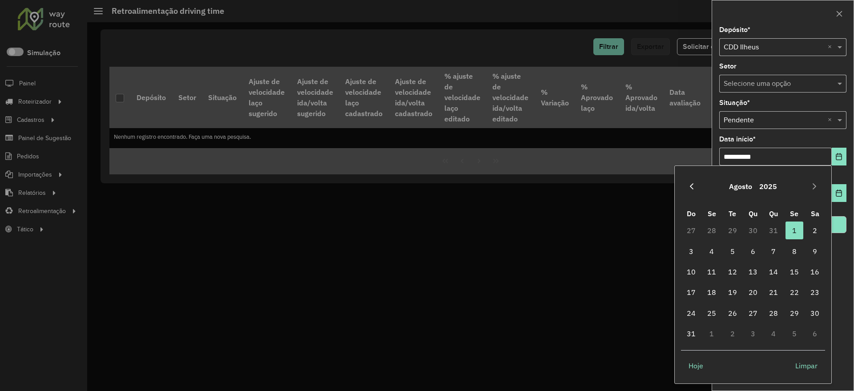
click at [691, 186] on icon "Previous Month" at bounding box center [691, 186] width 7 height 7
click at [729, 227] on span "1" at bounding box center [733, 231] width 18 height 18
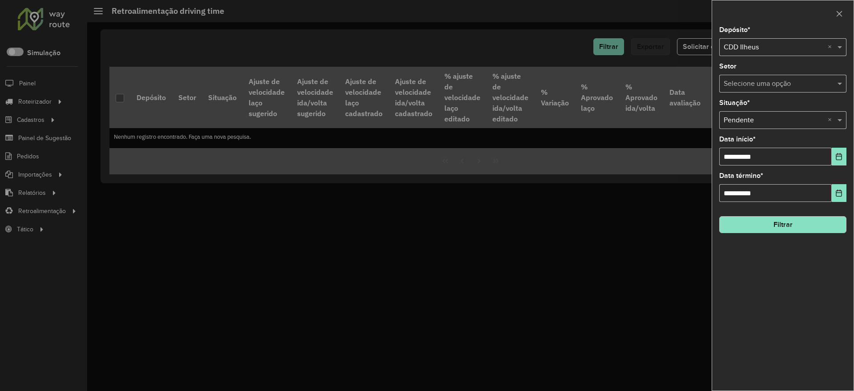
click at [787, 226] on button "Filtrar" at bounding box center [782, 224] width 127 height 17
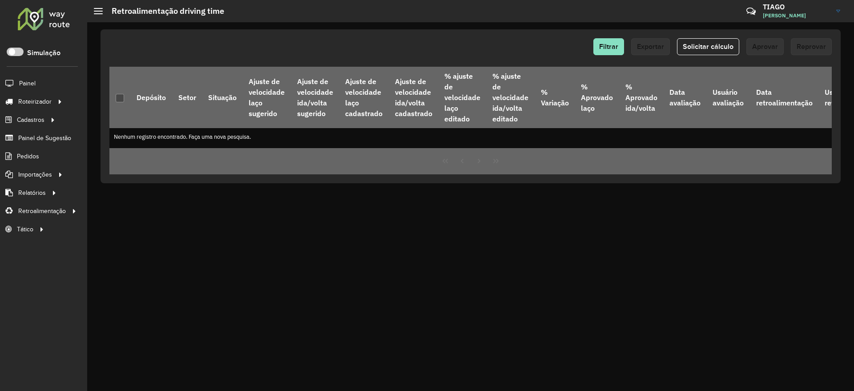
click at [707, 48] on span "Solicitar cálculo" at bounding box center [708, 47] width 51 height 8
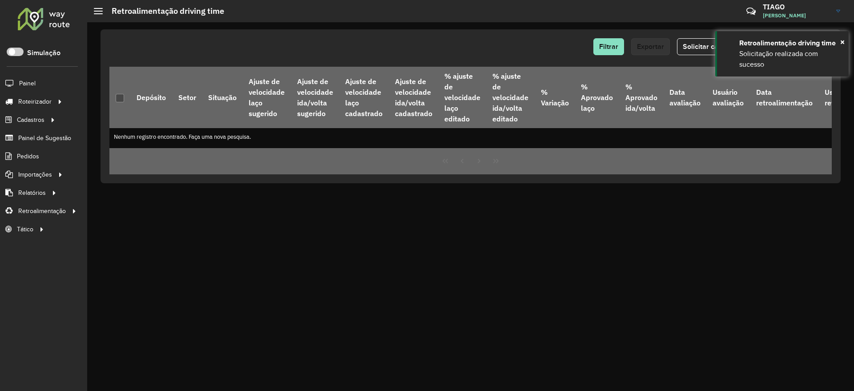
drag, startPoint x: 635, startPoint y: 247, endPoint x: 640, endPoint y: 202, distance: 45.2
click at [635, 245] on div "Filtrar Exportar Solicitar cálculo Aprovar Reprovar Depósito Setor Situação Aju…" at bounding box center [470, 206] width 767 height 369
click at [610, 46] on span "Filtrar" at bounding box center [608, 47] width 19 height 8
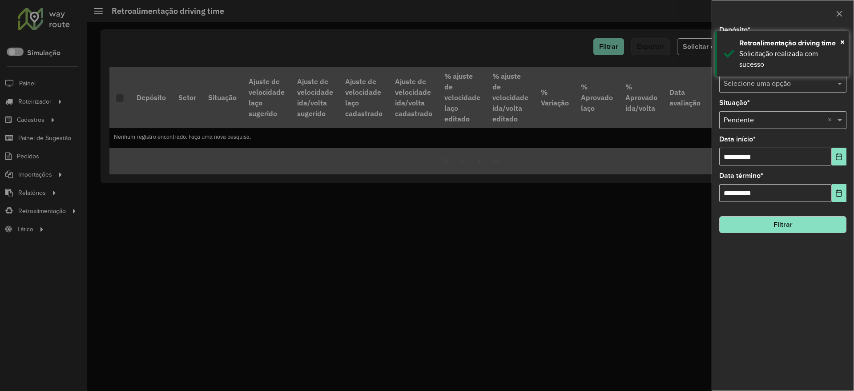
click at [791, 227] on button "Filtrar" at bounding box center [782, 224] width 127 height 17
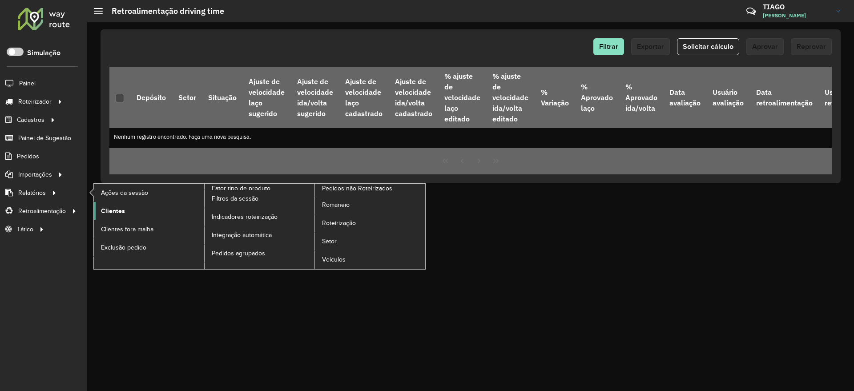
click at [116, 211] on span "Clientes" at bounding box center [113, 210] width 24 height 9
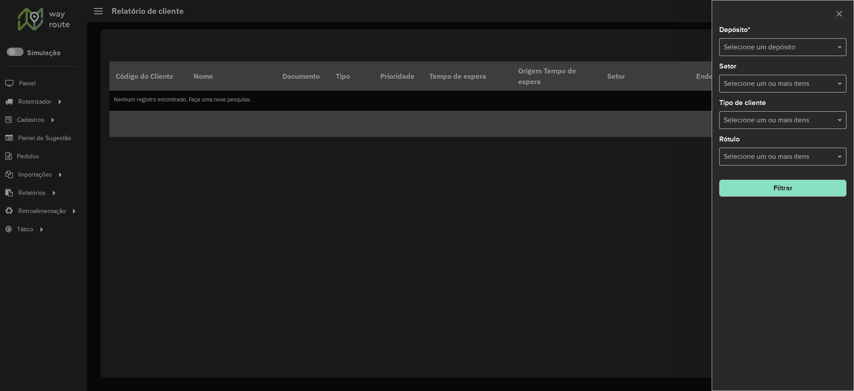
click at [742, 39] on div "Selecione um depósito" at bounding box center [782, 47] width 127 height 18
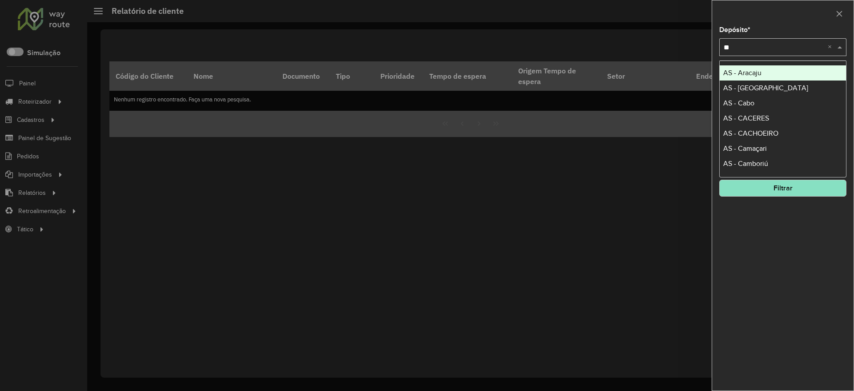
type input "***"
click at [735, 73] on span "CDD Cascavel" at bounding box center [745, 73] width 44 height 8
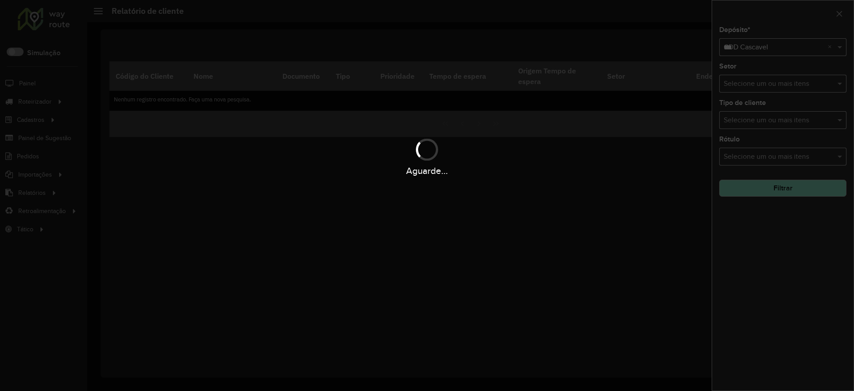
click at [790, 286] on div "Aguarde..." at bounding box center [427, 195] width 854 height 391
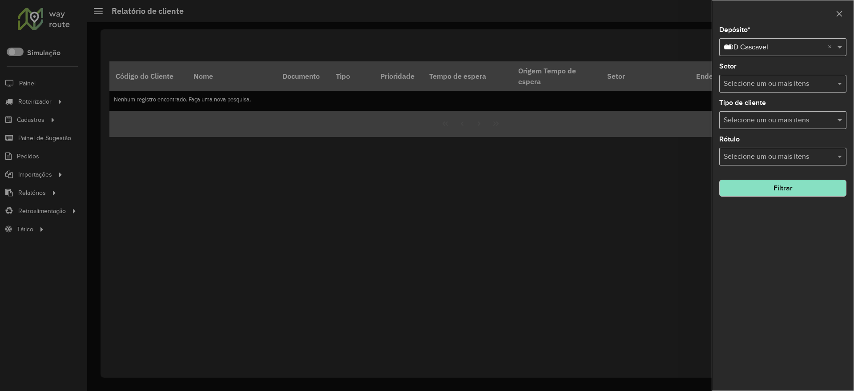
click at [783, 185] on button "Filtrar" at bounding box center [782, 188] width 127 height 17
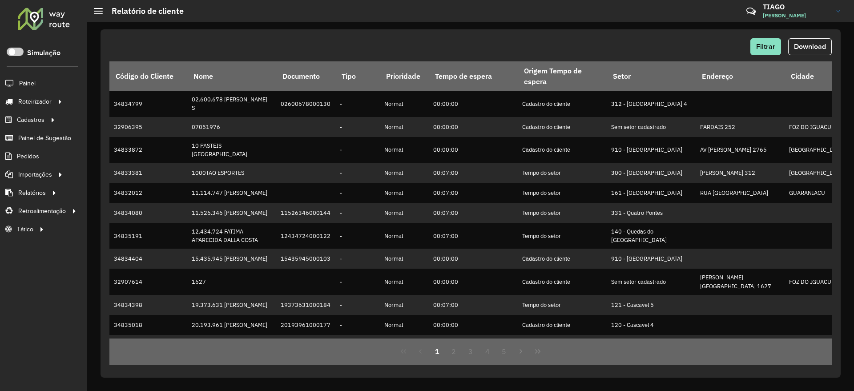
click at [808, 48] on span "Download" at bounding box center [810, 47] width 32 height 8
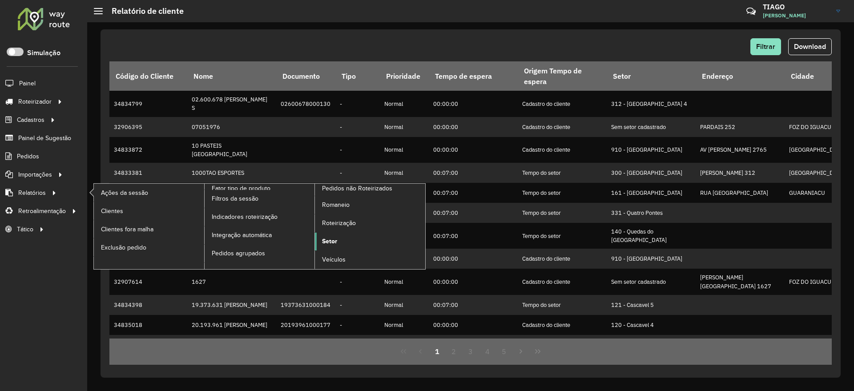
click at [330, 241] on span "Setor" at bounding box center [329, 241] width 15 height 9
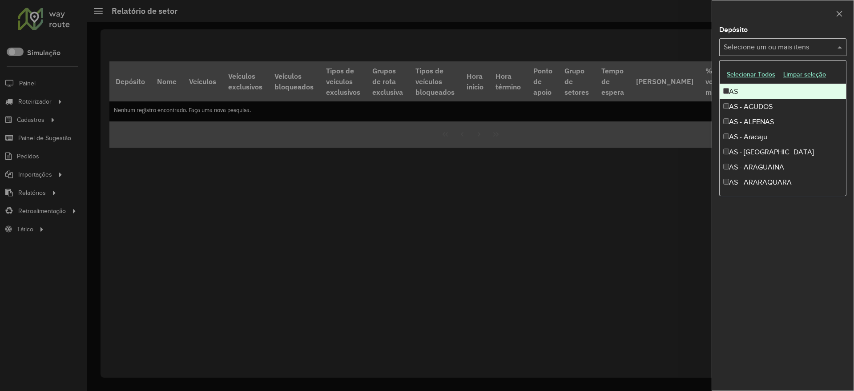
click at [744, 40] on div "Selecione um ou mais itens" at bounding box center [782, 47] width 127 height 18
type input "***"
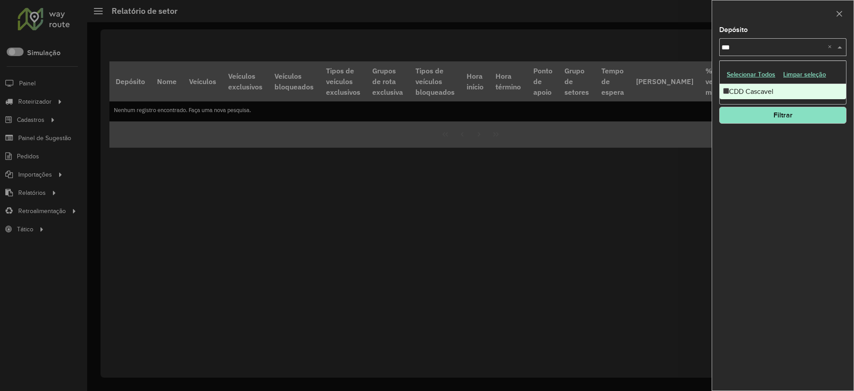
click at [734, 90] on div "CDD Cascavel" at bounding box center [783, 91] width 126 height 15
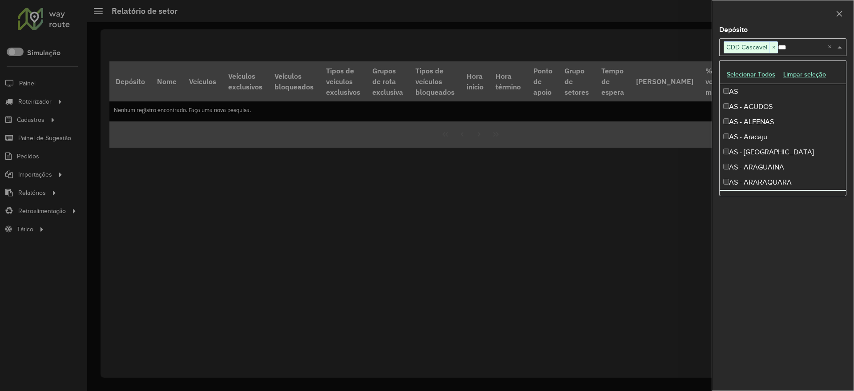
click at [785, 234] on div "Depósito Selecione um ou mais itens CDD Cascavel × *** × Grupo de Depósito Sele…" at bounding box center [782, 209] width 141 height 364
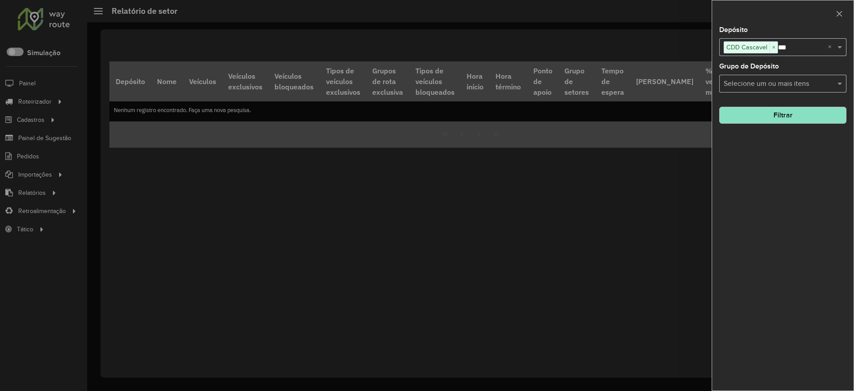
click at [782, 113] on button "Filtrar" at bounding box center [782, 115] width 127 height 17
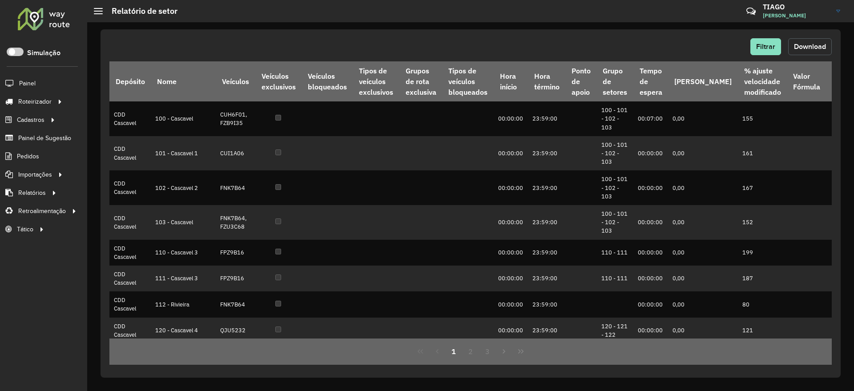
click at [812, 48] on span "Download" at bounding box center [810, 47] width 32 height 8
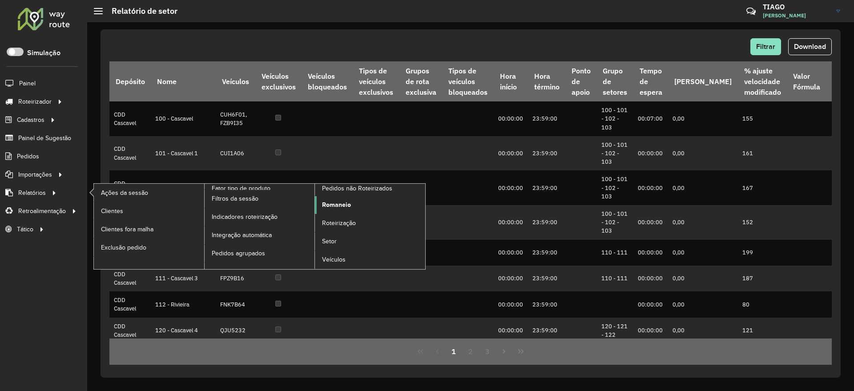
click at [332, 202] on span "Romaneio" at bounding box center [336, 204] width 29 height 9
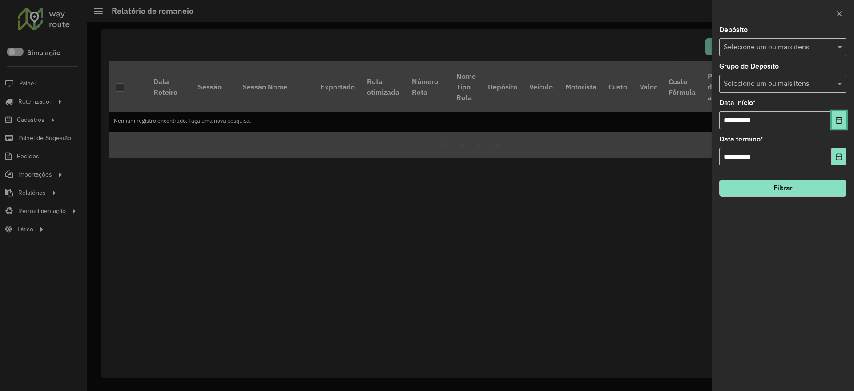
click at [836, 124] on button "Choose Date" at bounding box center [839, 120] width 15 height 18
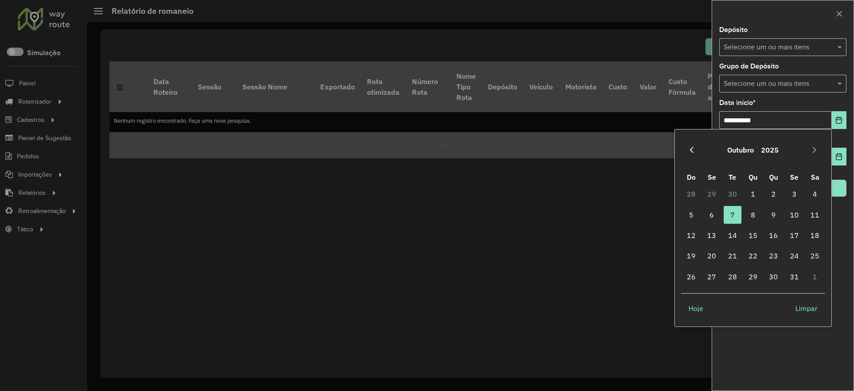
click at [690, 147] on icon "Previous Month" at bounding box center [691, 149] width 7 height 7
click at [711, 194] on span "1" at bounding box center [712, 194] width 18 height 18
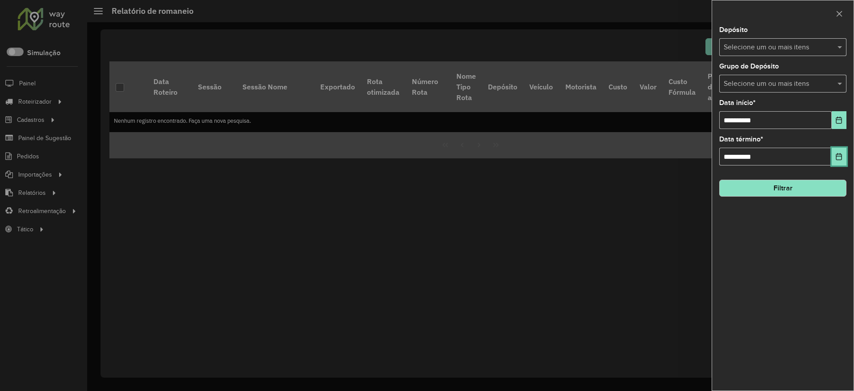
click at [838, 160] on icon "Choose Date" at bounding box center [839, 156] width 6 height 7
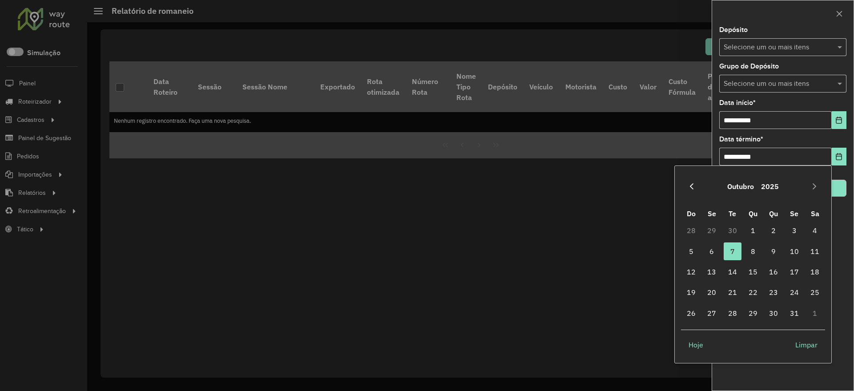
click at [695, 185] on button "Previous Month" at bounding box center [692, 186] width 14 height 14
click at [728, 310] on span "30" at bounding box center [733, 313] width 18 height 18
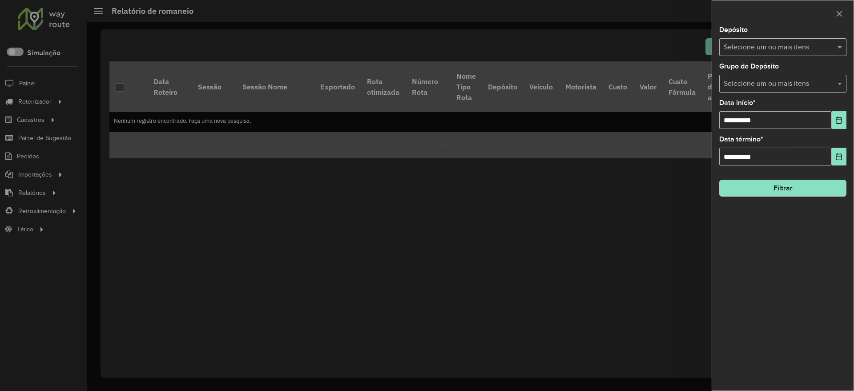
click at [796, 186] on button "Filtrar" at bounding box center [782, 188] width 127 height 17
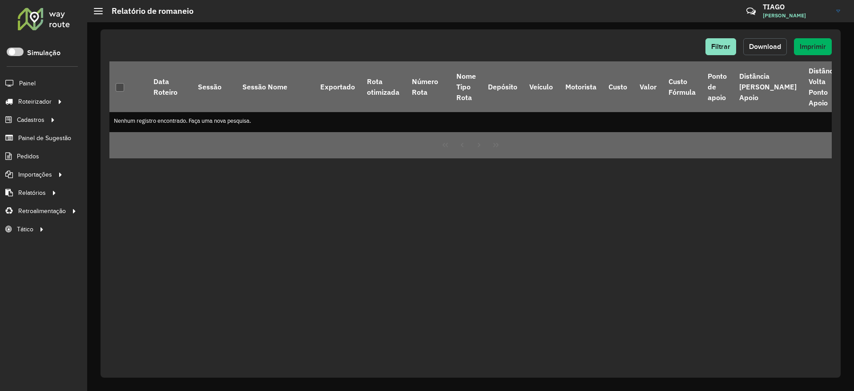
click at [763, 43] on span "Download" at bounding box center [765, 47] width 32 height 8
click at [718, 45] on span "Filtrar" at bounding box center [720, 47] width 19 height 8
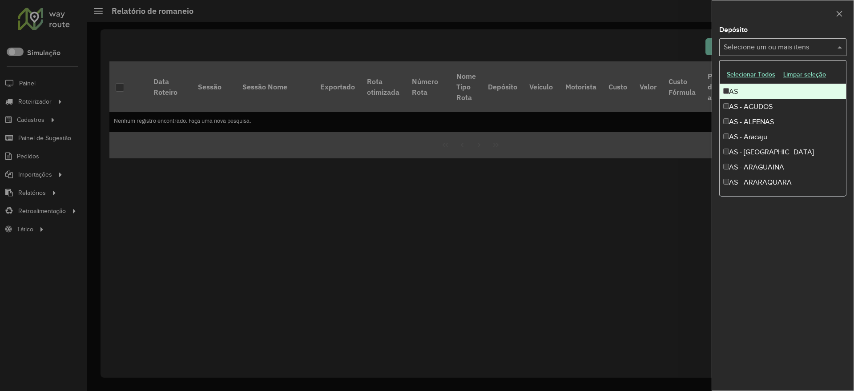
click at [761, 47] on input "text" at bounding box center [779, 47] width 114 height 11
type input "***"
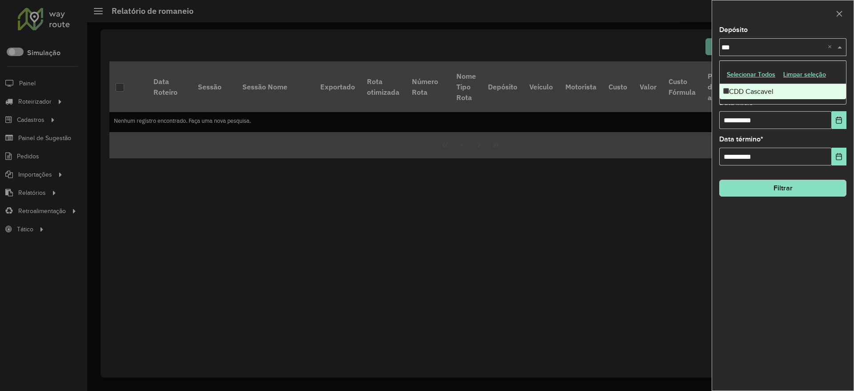
click at [760, 91] on div "CDD Cascavel" at bounding box center [783, 91] width 126 height 15
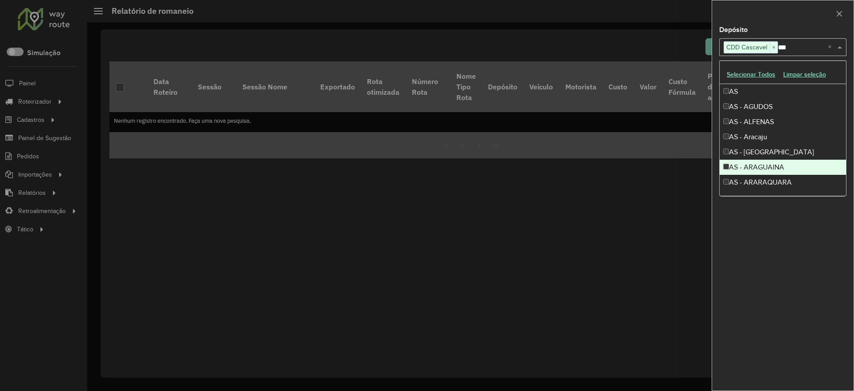
click at [803, 296] on div "**********" at bounding box center [782, 209] width 141 height 364
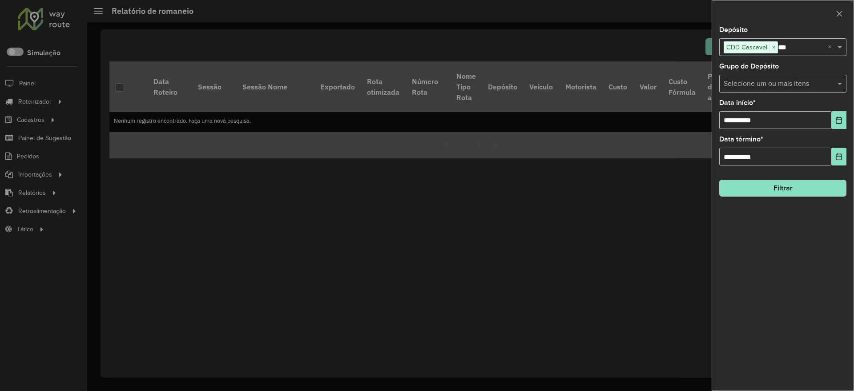
click at [800, 189] on button "Filtrar" at bounding box center [782, 188] width 127 height 17
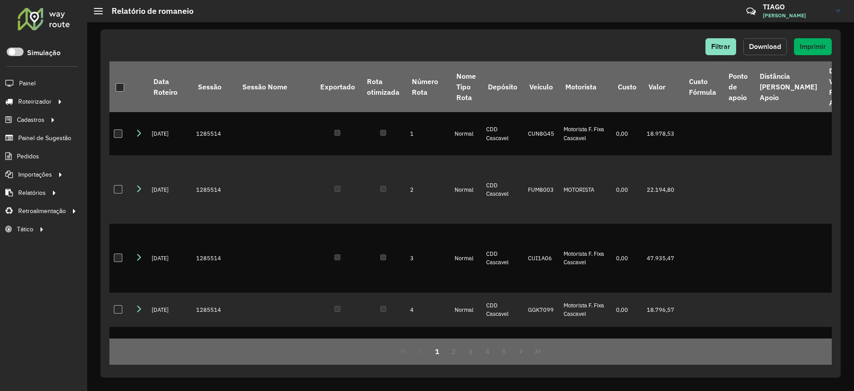
click at [777, 47] on span "Download" at bounding box center [765, 47] width 32 height 8
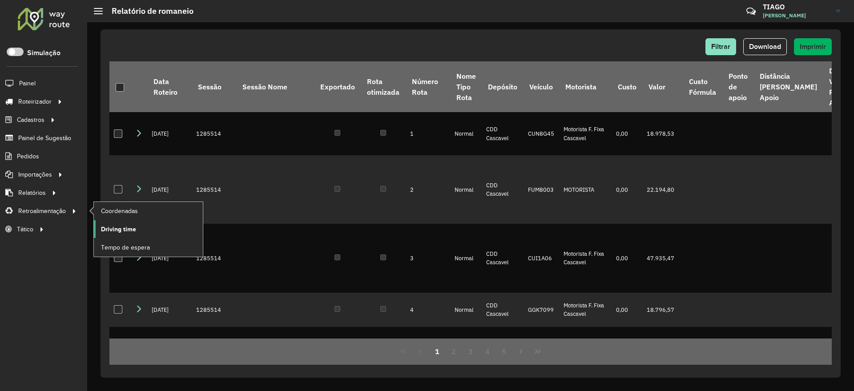
click at [111, 228] on span "Driving time" at bounding box center [118, 229] width 35 height 9
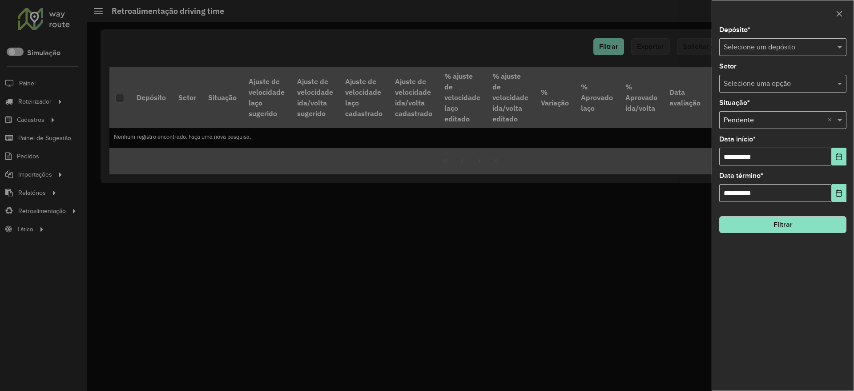
click at [748, 42] on input "text" at bounding box center [774, 47] width 101 height 11
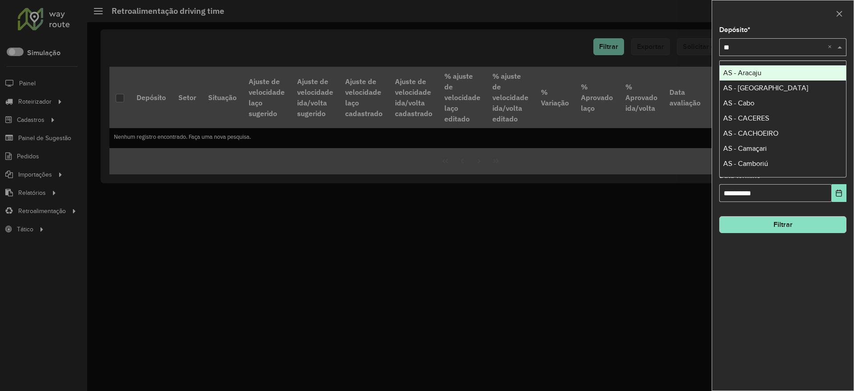
type input "***"
click at [755, 76] on span "CDD Cascavel" at bounding box center [745, 73] width 44 height 8
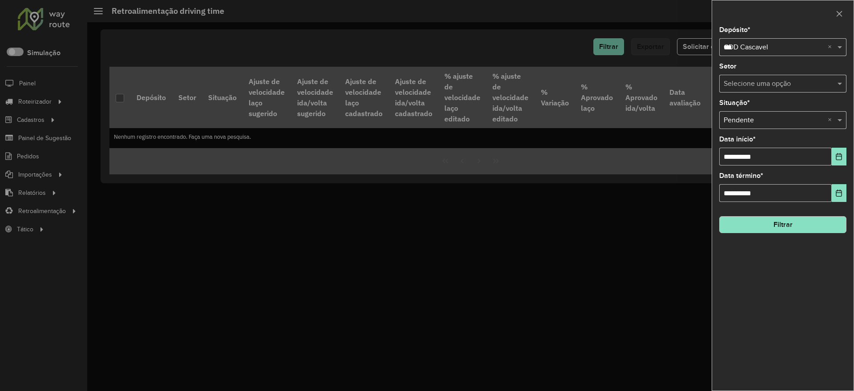
click at [803, 264] on div "**********" at bounding box center [782, 209] width 141 height 364
click at [836, 162] on button "Choose Date" at bounding box center [839, 157] width 15 height 18
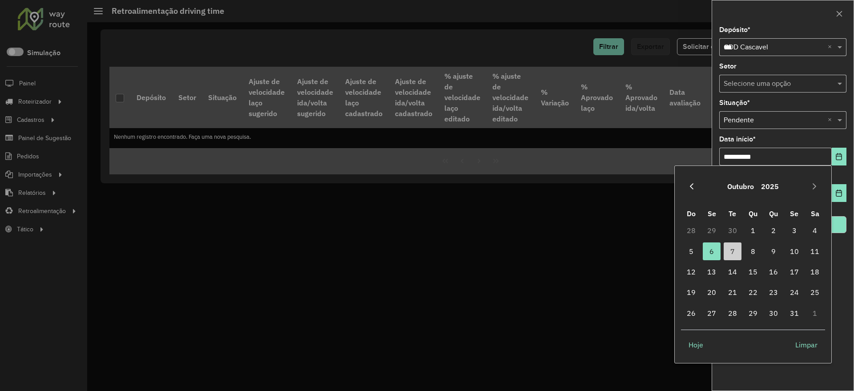
click at [692, 186] on icon "Previous Month" at bounding box center [691, 186] width 7 height 7
click at [714, 230] on span "1" at bounding box center [712, 231] width 18 height 18
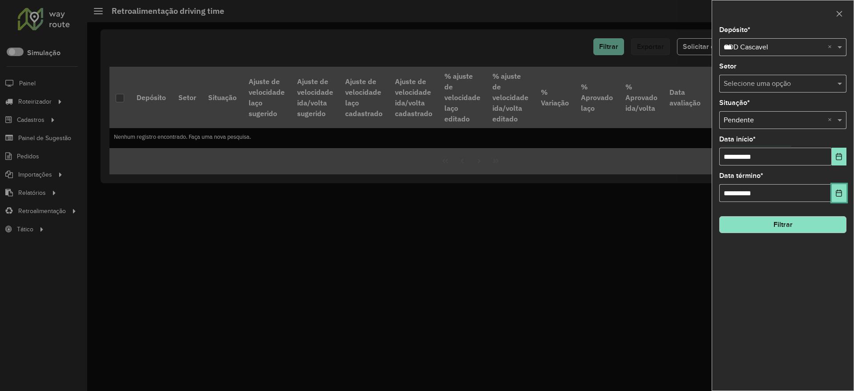
click at [840, 190] on icon "Choose Date" at bounding box center [839, 193] width 7 height 7
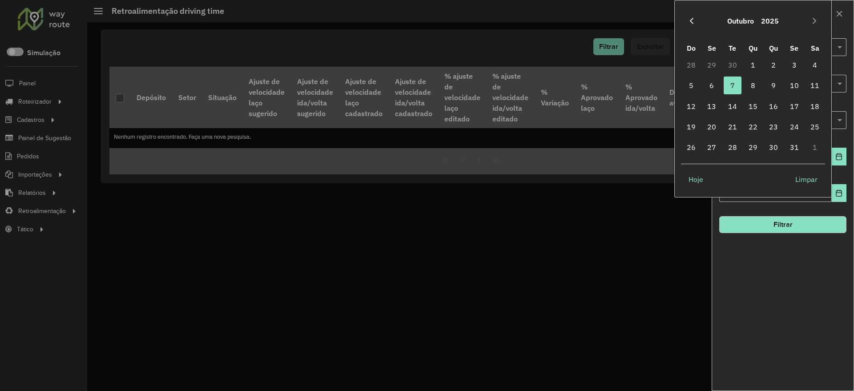
click at [689, 18] on icon "Previous Month" at bounding box center [691, 20] width 7 height 7
click at [733, 146] on span "30" at bounding box center [733, 147] width 18 height 18
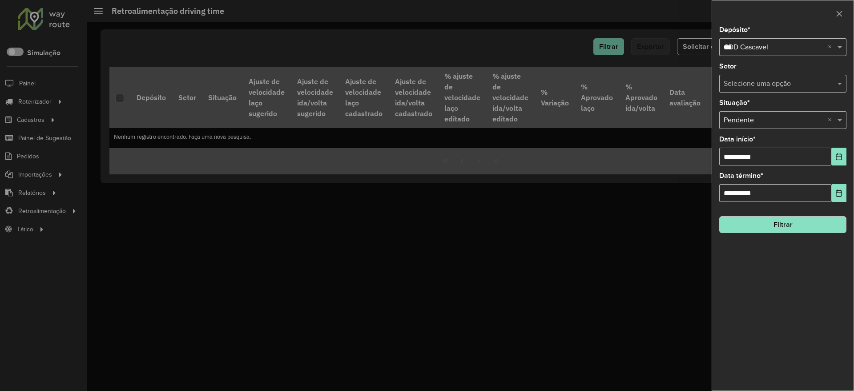
click at [774, 300] on div "**********" at bounding box center [782, 209] width 141 height 364
click at [796, 222] on button "Filtrar" at bounding box center [782, 224] width 127 height 17
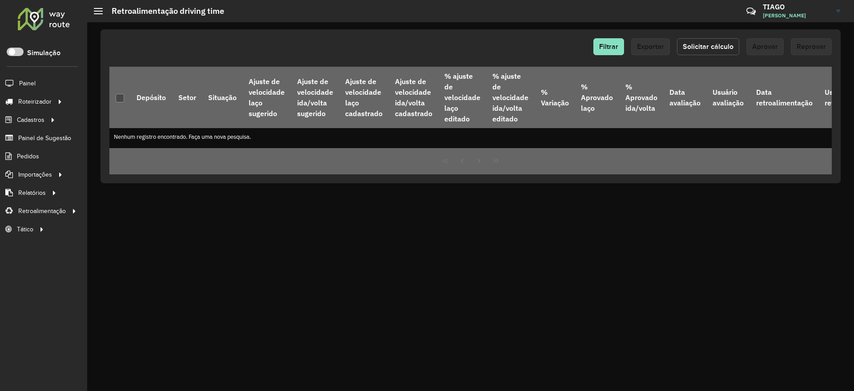
click at [719, 44] on span "Solicitar cálculo" at bounding box center [708, 47] width 51 height 8
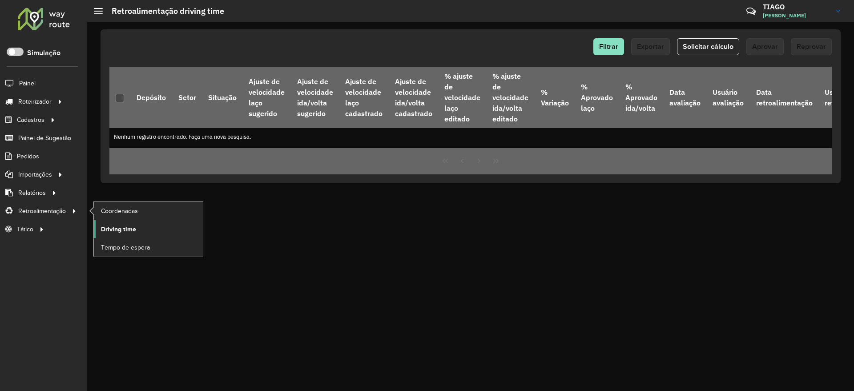
click at [137, 231] on link "Driving time" at bounding box center [148, 229] width 109 height 18
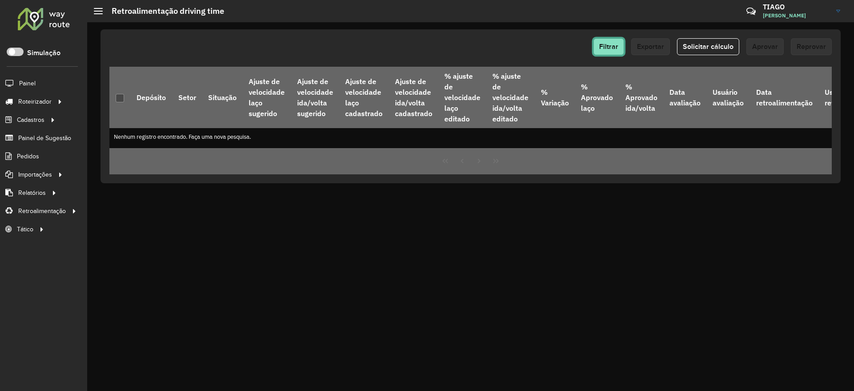
click at [617, 52] on button "Filtrar" at bounding box center [608, 46] width 31 height 17
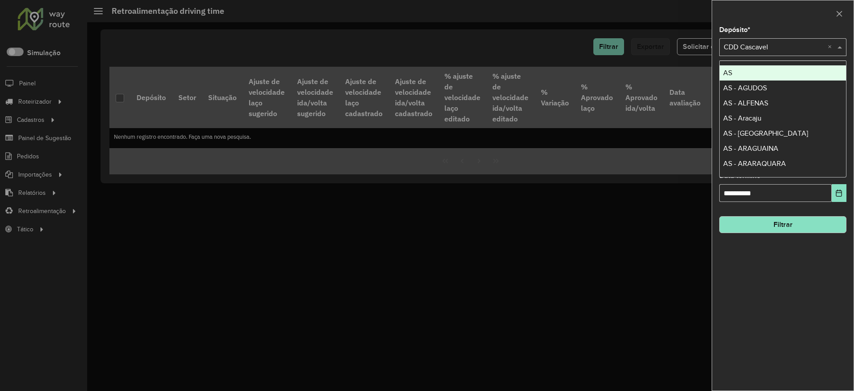
click at [754, 49] on input "text" at bounding box center [774, 47] width 101 height 11
type input "****"
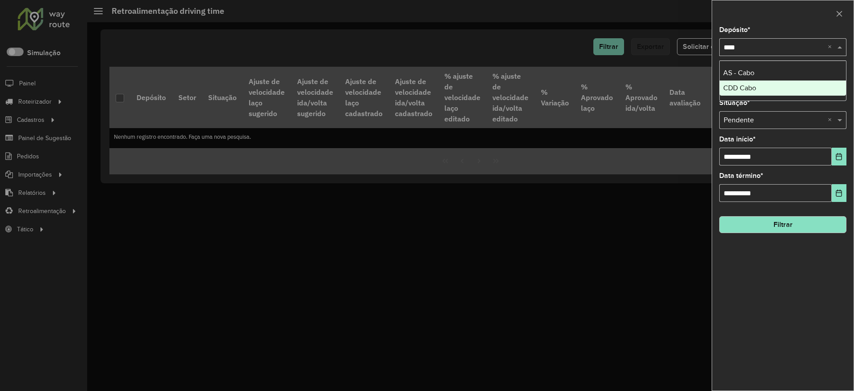
click at [751, 94] on div "CDD Cabo" at bounding box center [783, 88] width 126 height 15
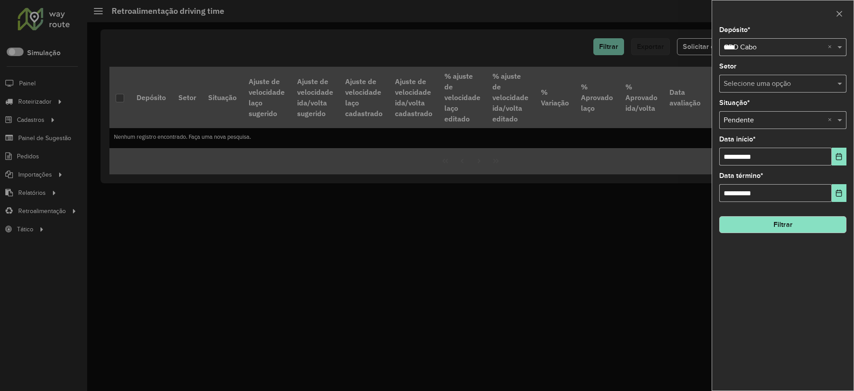
click at [799, 315] on div "**********" at bounding box center [782, 209] width 141 height 364
click at [790, 230] on button "Filtrar" at bounding box center [782, 224] width 127 height 17
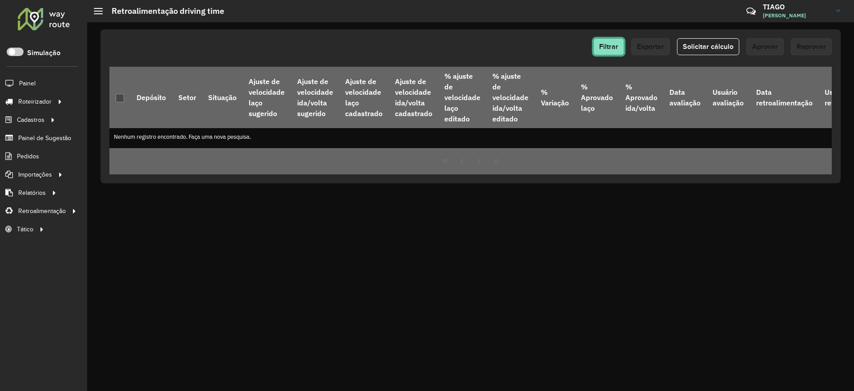
click at [614, 47] on span "Filtrar" at bounding box center [608, 47] width 19 height 8
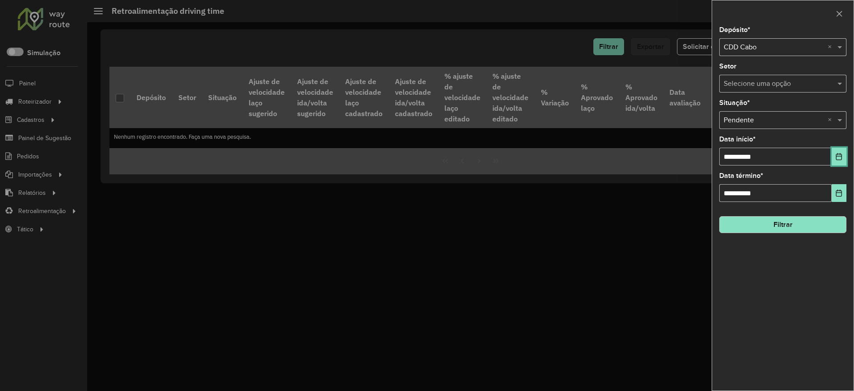
click at [838, 163] on button "Choose Date" at bounding box center [839, 157] width 15 height 18
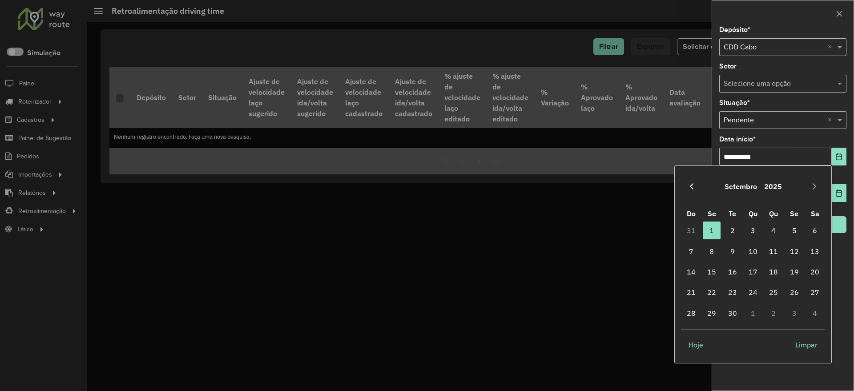
click at [693, 185] on icon "Previous Month" at bounding box center [691, 186] width 7 height 7
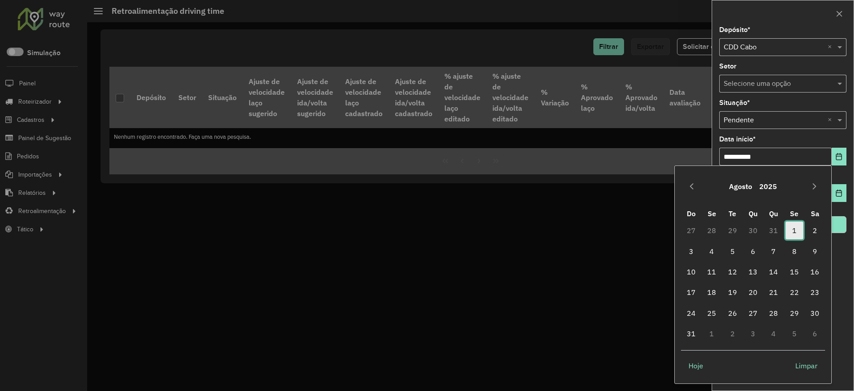
click at [797, 230] on span "1" at bounding box center [795, 231] width 18 height 18
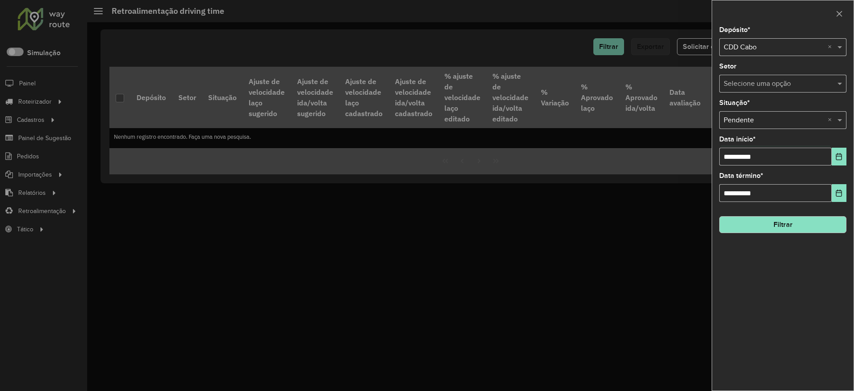
click at [792, 230] on button "Filtrar" at bounding box center [782, 224] width 127 height 17
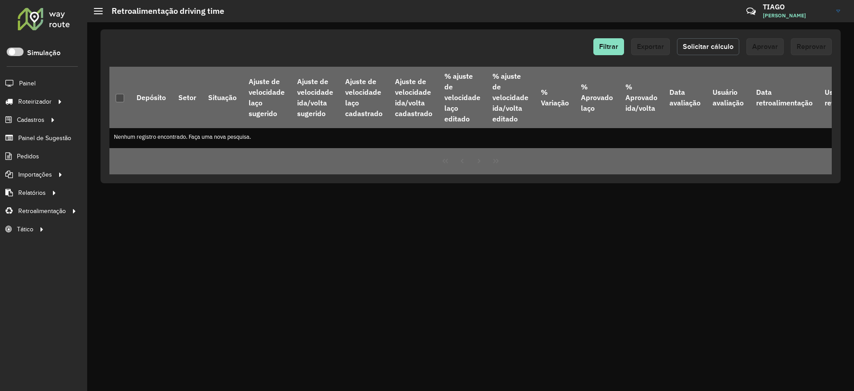
click at [707, 44] on span "Solicitar cálculo" at bounding box center [708, 47] width 51 height 8
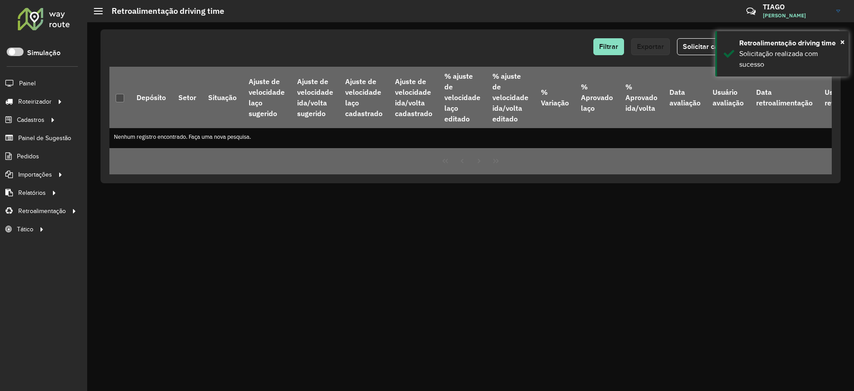
click at [493, 260] on div "Filtrar Exportar Solicitar cálculo Aprovar Reprovar Depósito Setor Situação Aju…" at bounding box center [470, 206] width 767 height 369
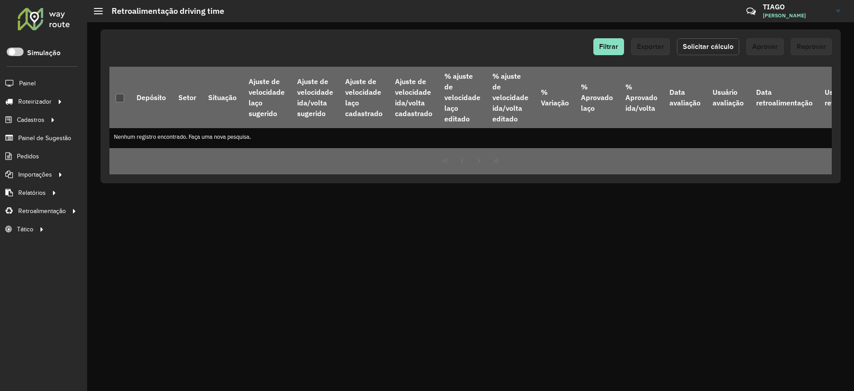
click at [696, 52] on button "Solicitar cálculo" at bounding box center [708, 46] width 62 height 17
